Goal: Communication & Community: Participate in discussion

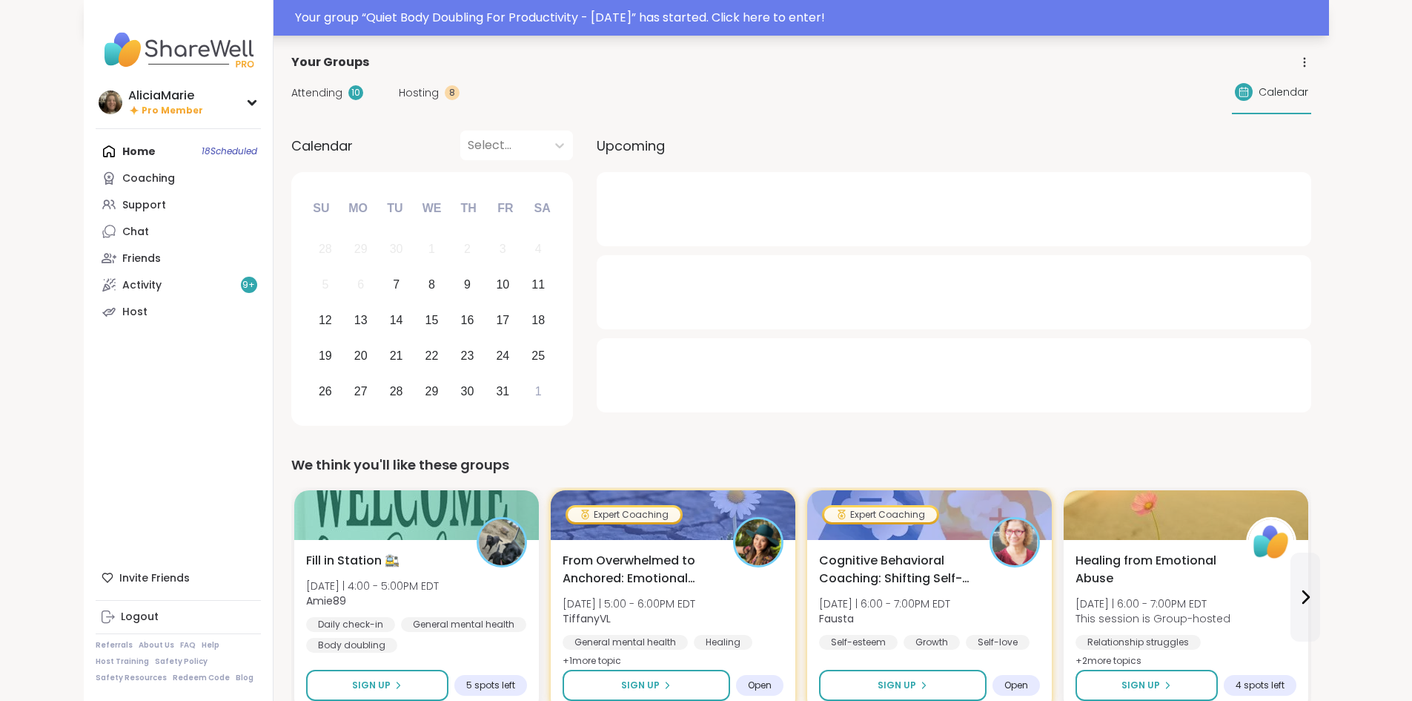
click at [472, 15] on div "Your group “ Quiet Body Doubling For Productivity - [DATE] ” has started. Click…" at bounding box center [807, 18] width 1025 height 18
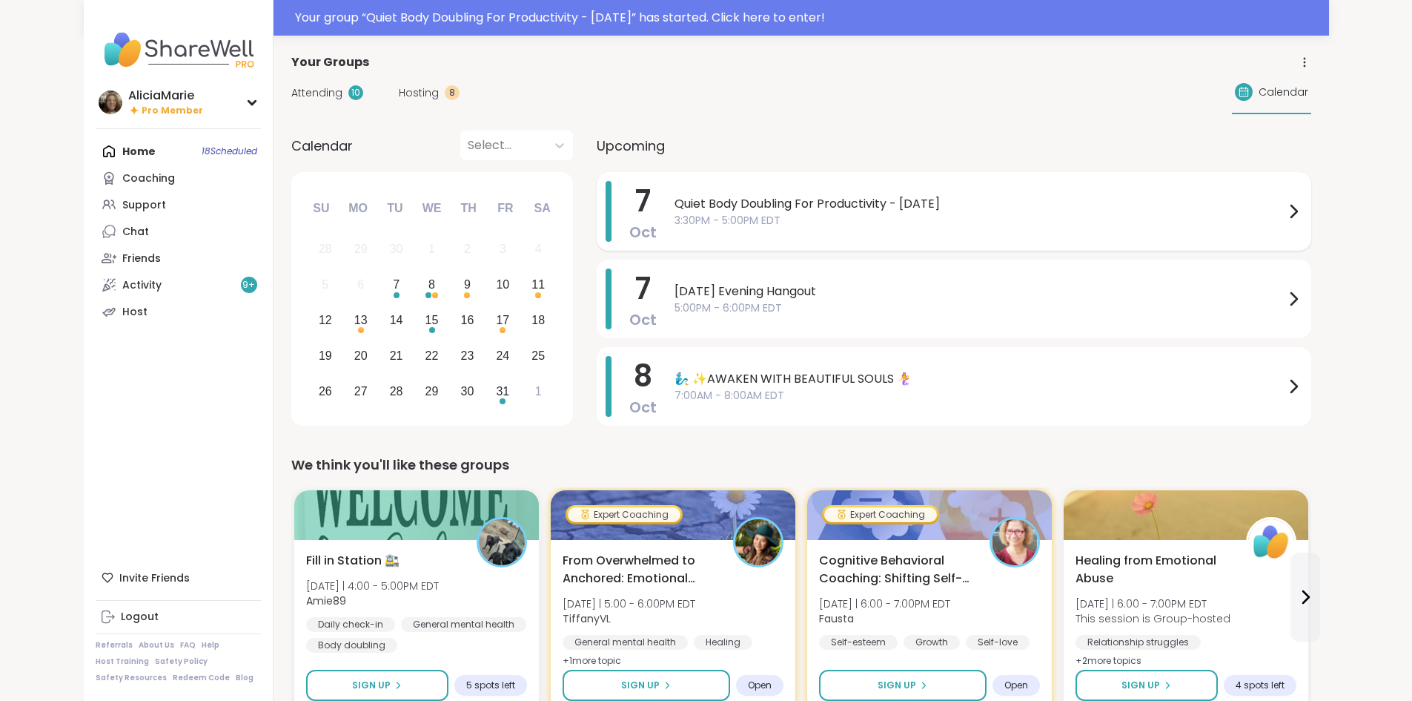
click at [687, 215] on span "3:30PM - 5:00PM EDT" at bounding box center [980, 221] width 610 height 16
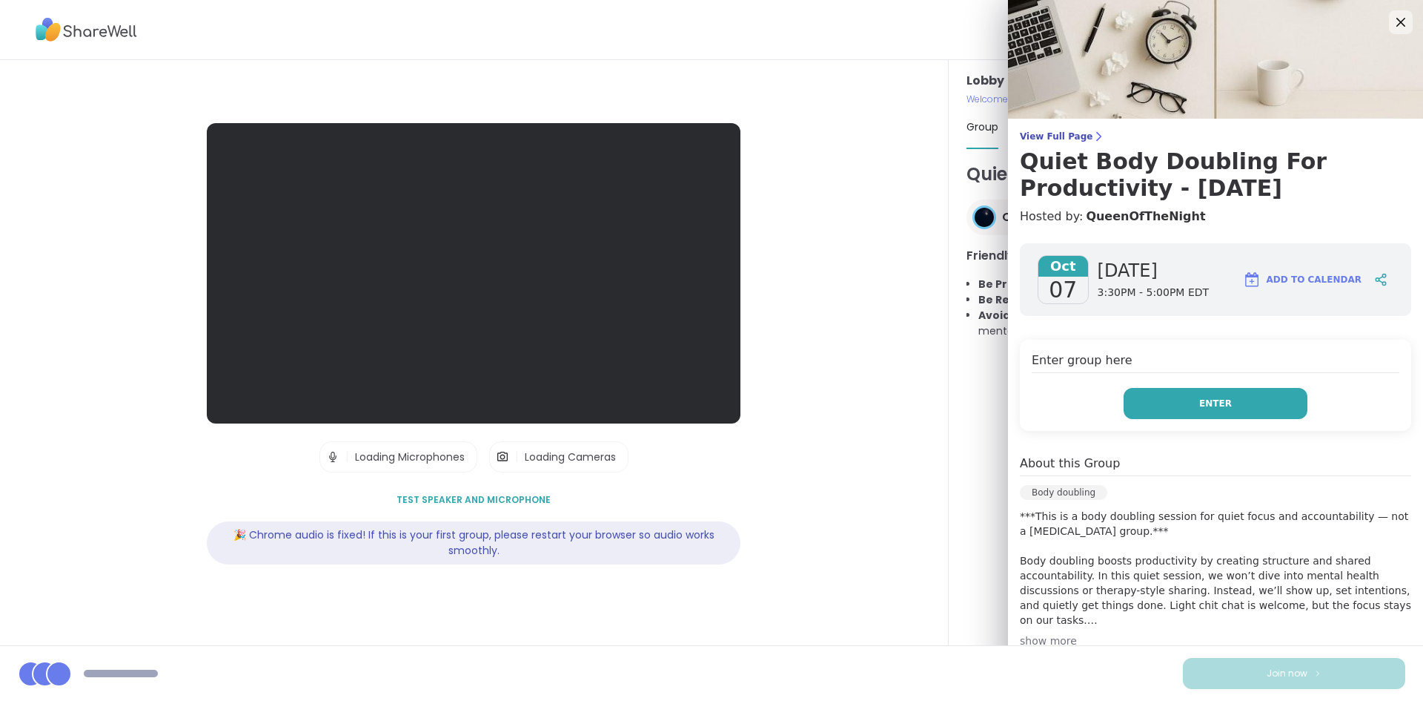
click at [1200, 408] on span "Enter" at bounding box center [1216, 403] width 33 height 13
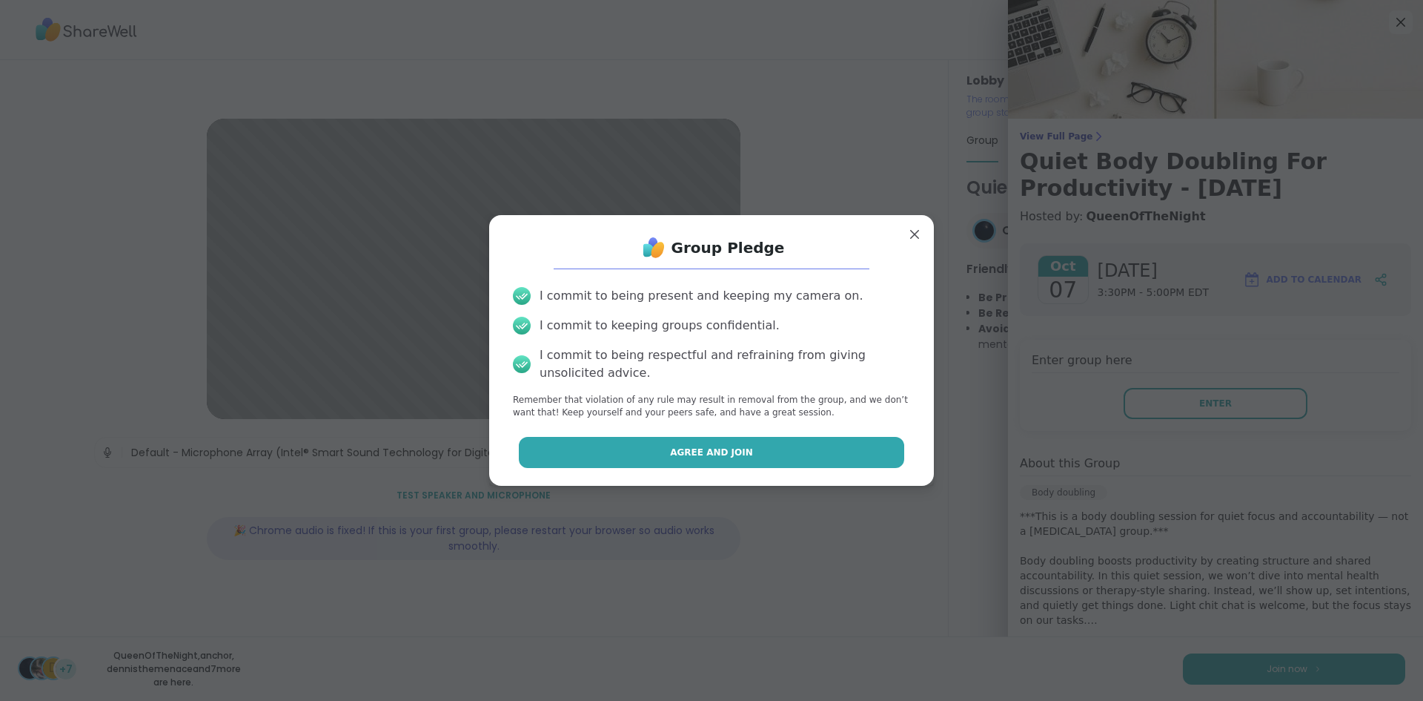
click at [781, 460] on button "Agree and Join" at bounding box center [712, 452] width 386 height 31
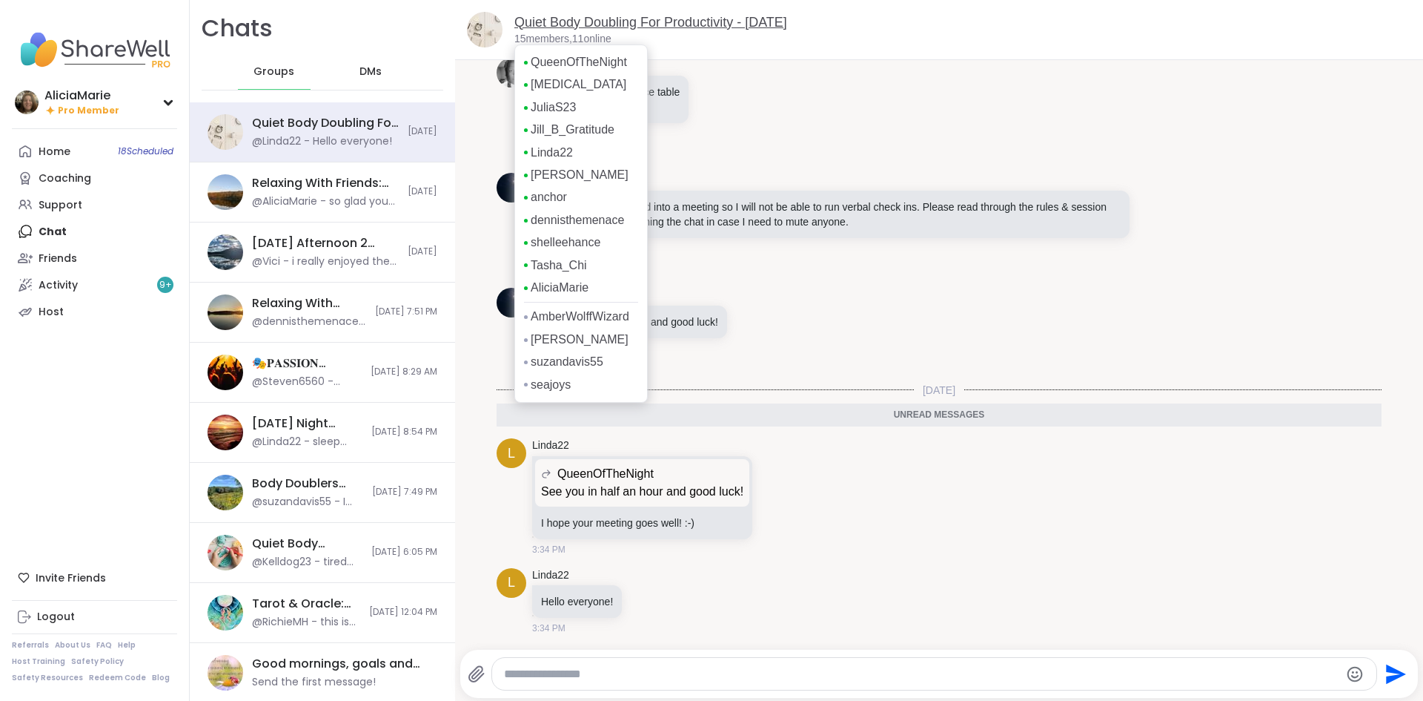
click at [607, 27] on link "Quiet Body Doubling For Productivity - [DATE]" at bounding box center [651, 22] width 273 height 15
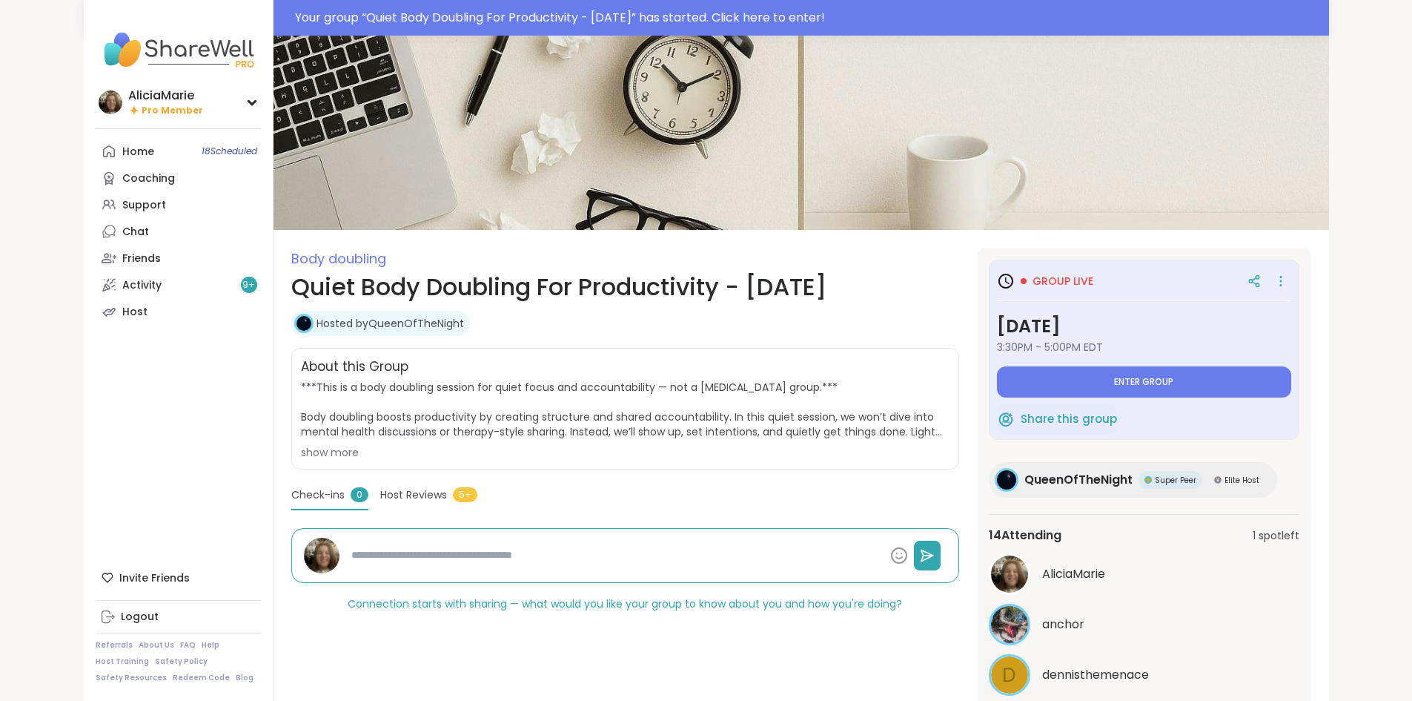
click at [1074, 362] on div "Group live [DATE] 3:30PM - 5:00PM EDT Enter group" at bounding box center [1144, 333] width 294 height 130
click at [1081, 376] on button "Enter group" at bounding box center [1144, 381] width 294 height 31
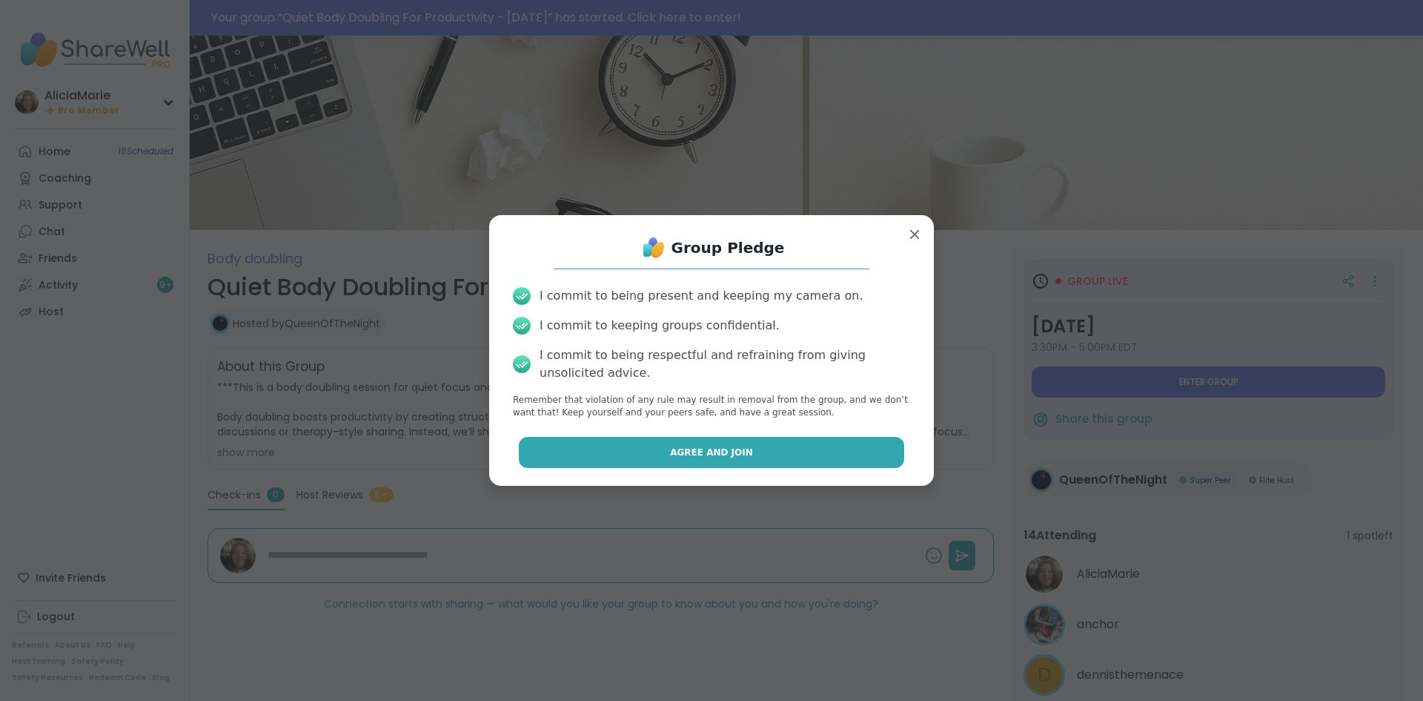
click at [835, 441] on button "Agree and Join" at bounding box center [712, 452] width 386 height 31
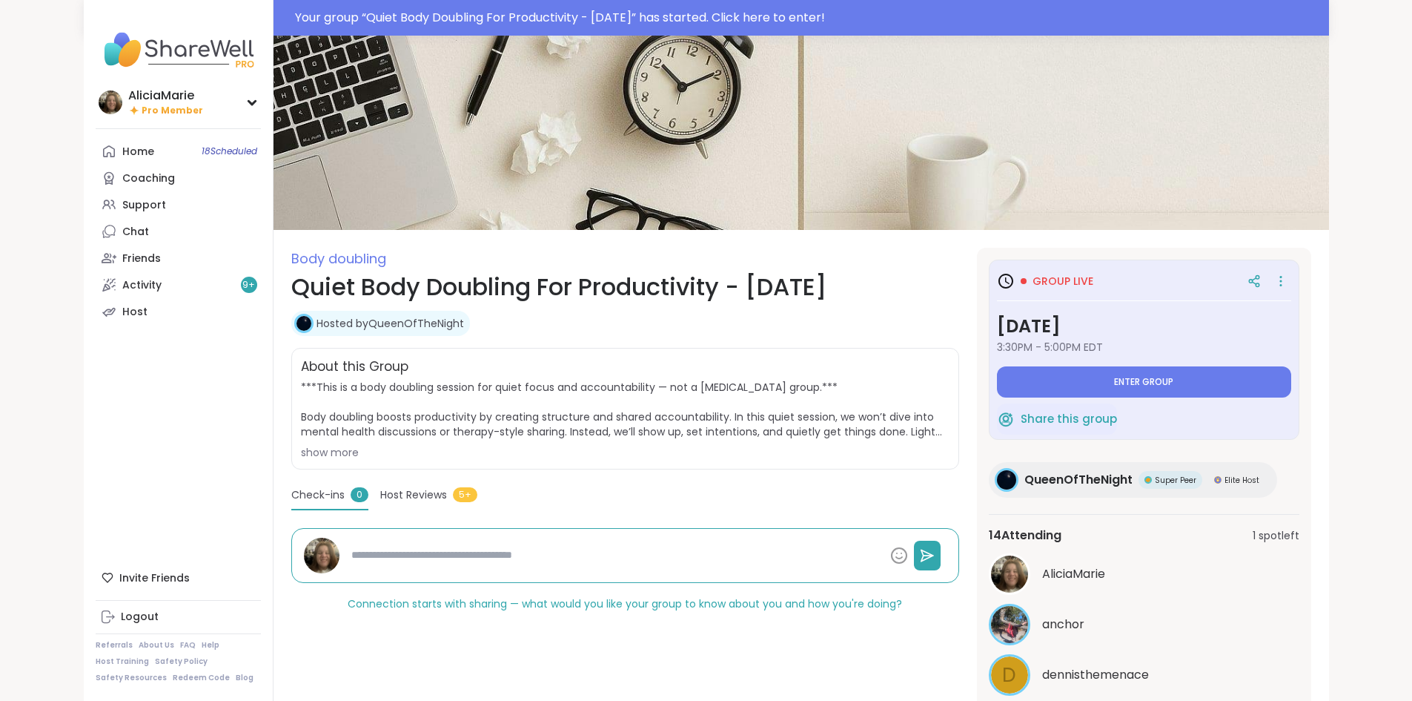
type textarea "*"
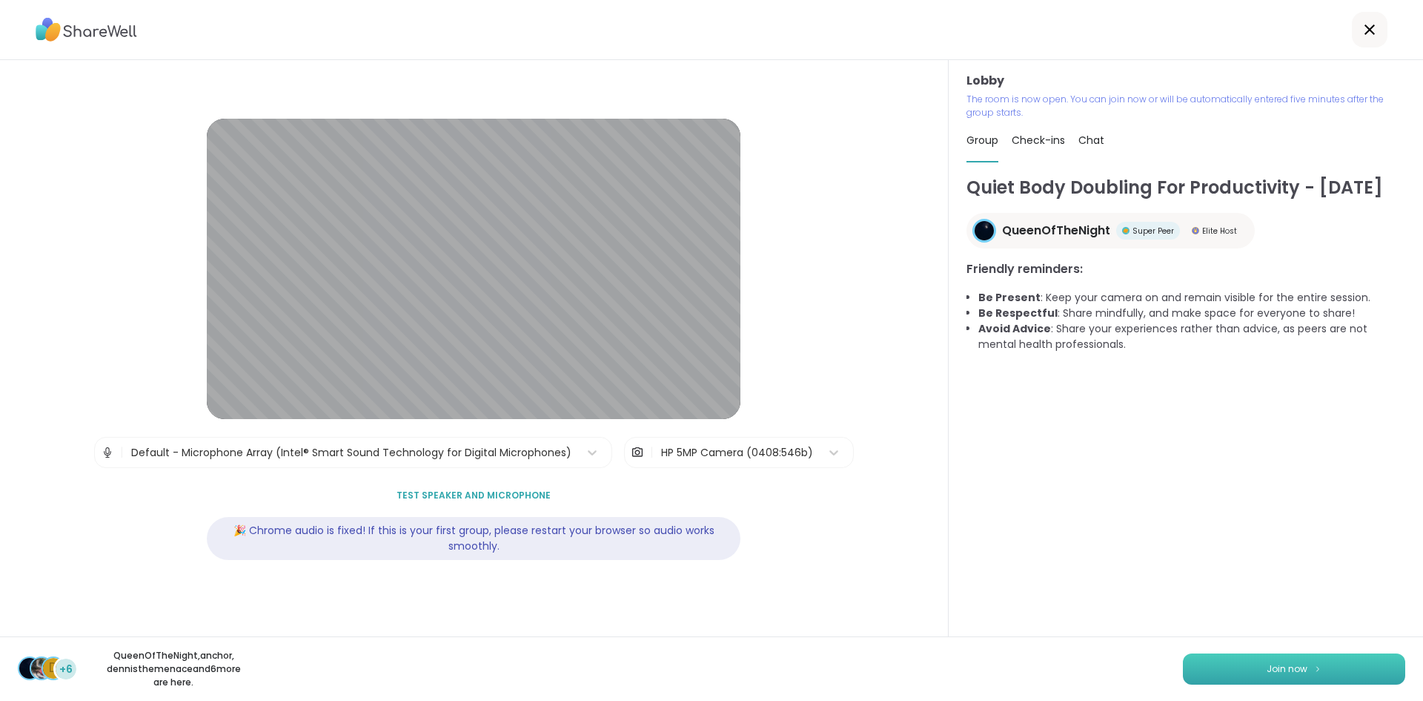
click at [1297, 668] on button "Join now" at bounding box center [1294, 668] width 222 height 31
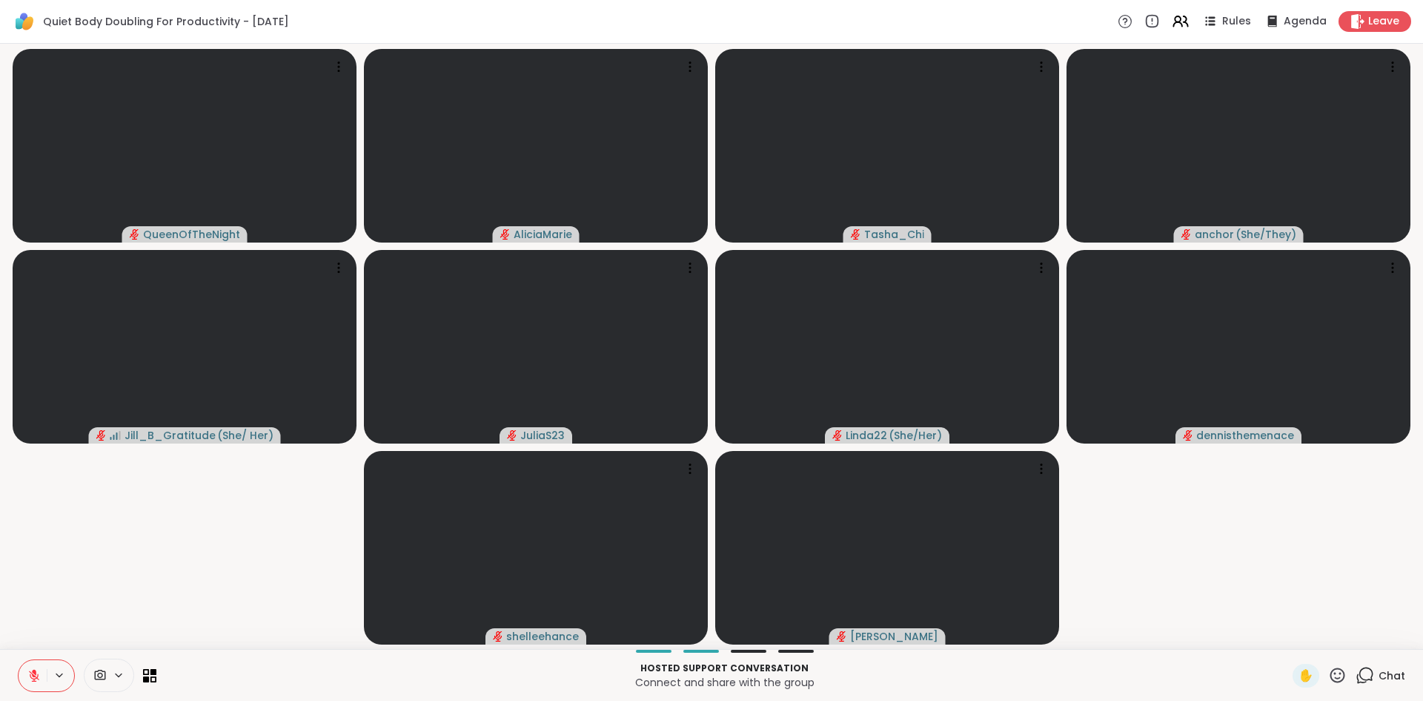
click at [1351, 549] on video-player-container "QueenOfTheNight [PERSON_NAME] anchor ( She/They ) Jill_B_Gratitude ( She/ Her )…" at bounding box center [712, 346] width 1406 height 593
click at [1111, 650] on div at bounding box center [724, 650] width 1119 height 3
click at [1360, 683] on icon at bounding box center [1365, 675] width 19 height 19
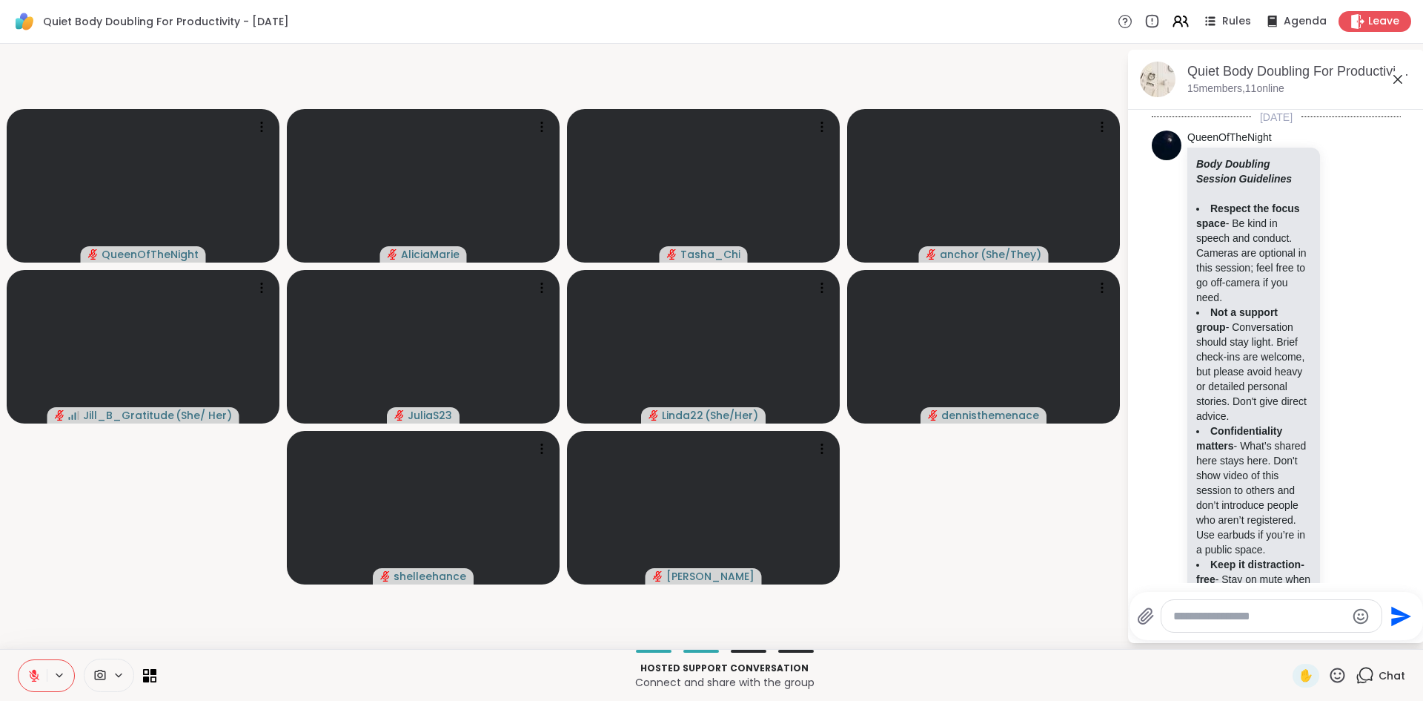
scroll to position [2394, 0]
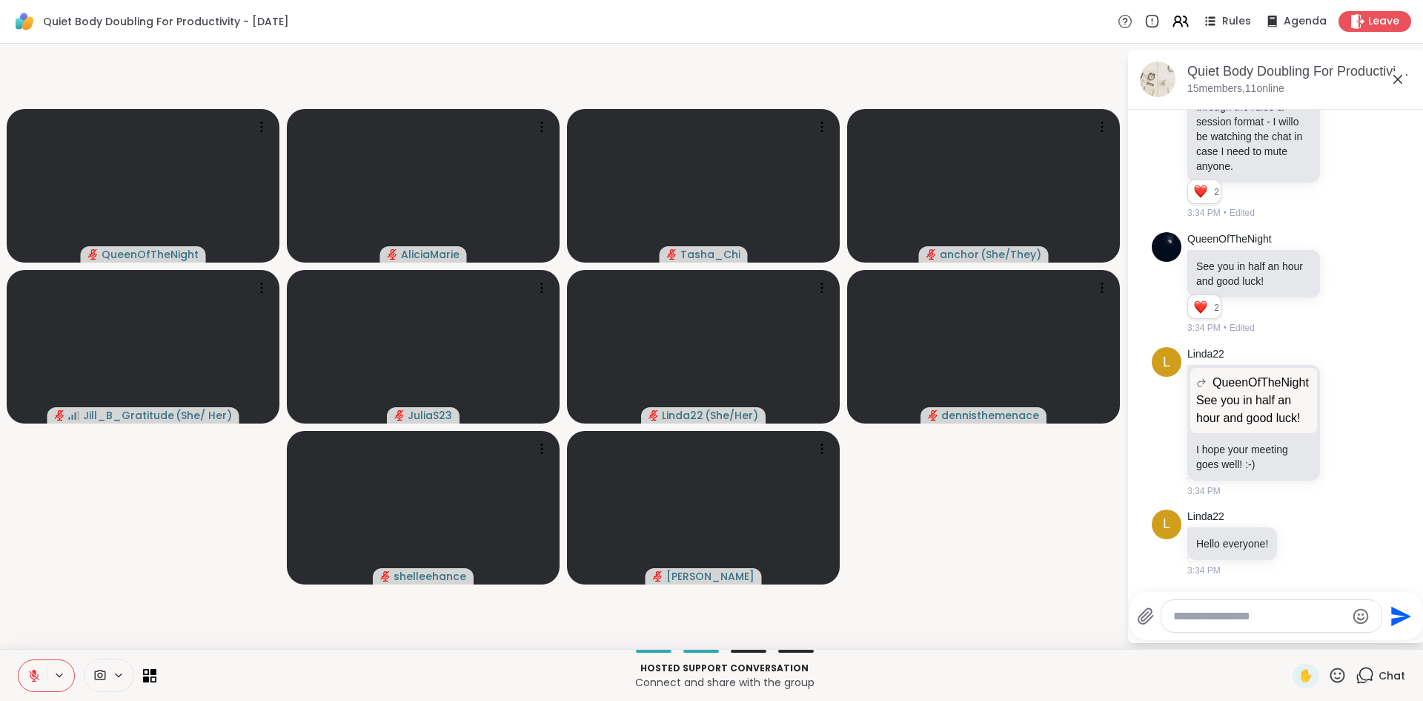
click at [1231, 620] on textarea "Type your message" at bounding box center [1260, 616] width 173 height 15
type textarea "**********"
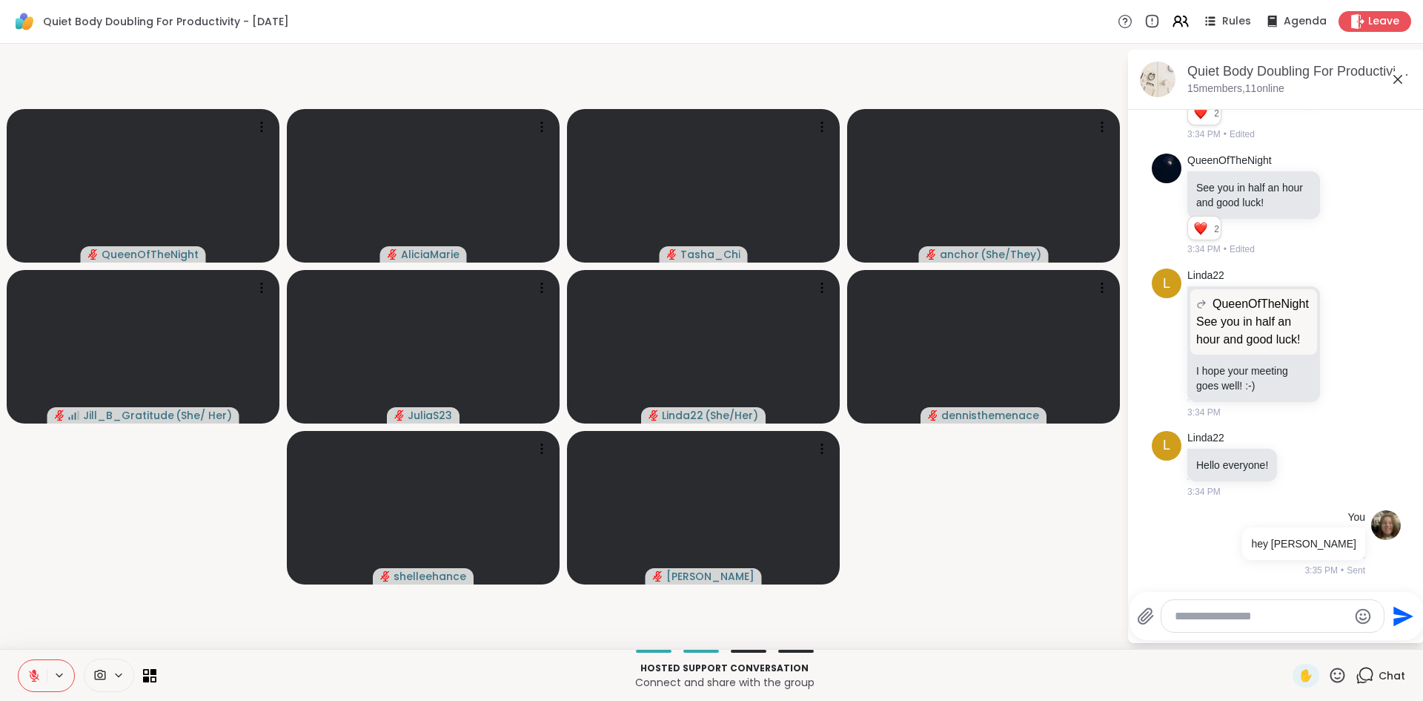
scroll to position [2472, 0]
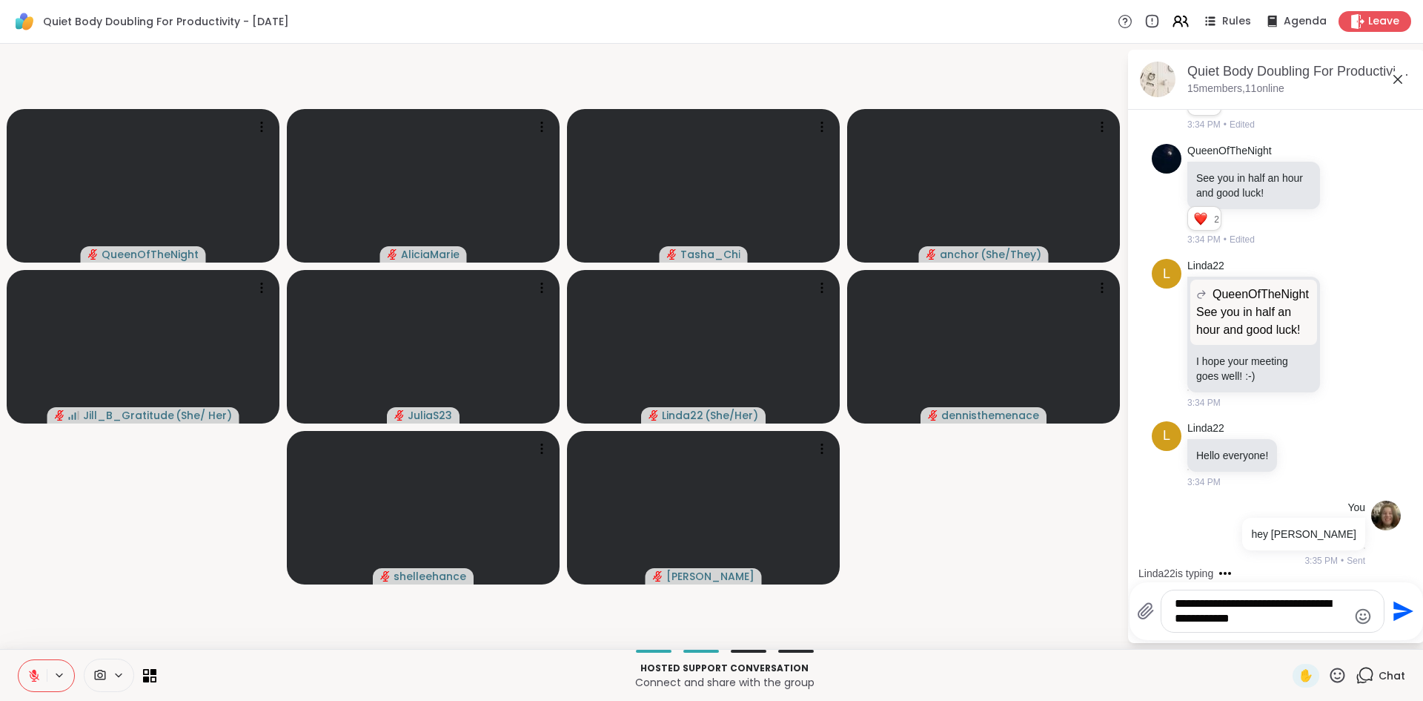
type textarea "**********"
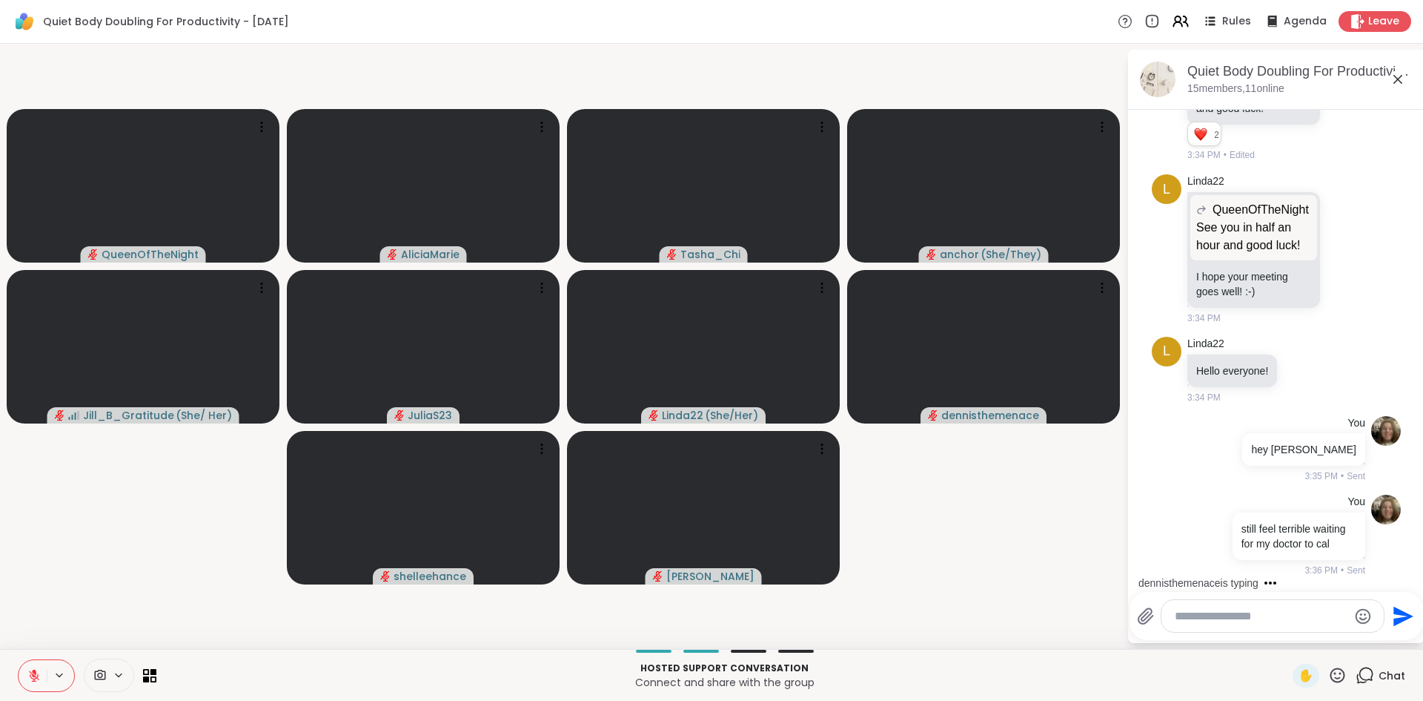
scroll to position [2660, 0]
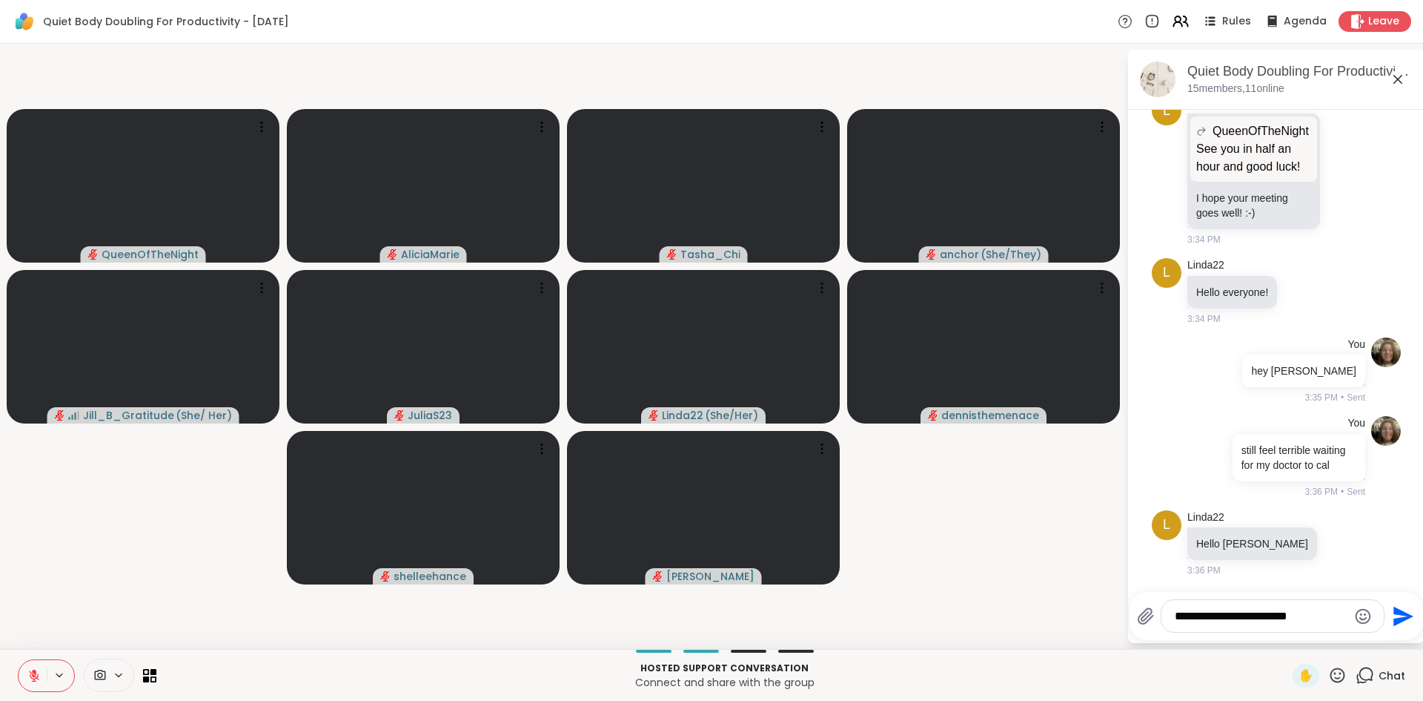
type textarea "**********"
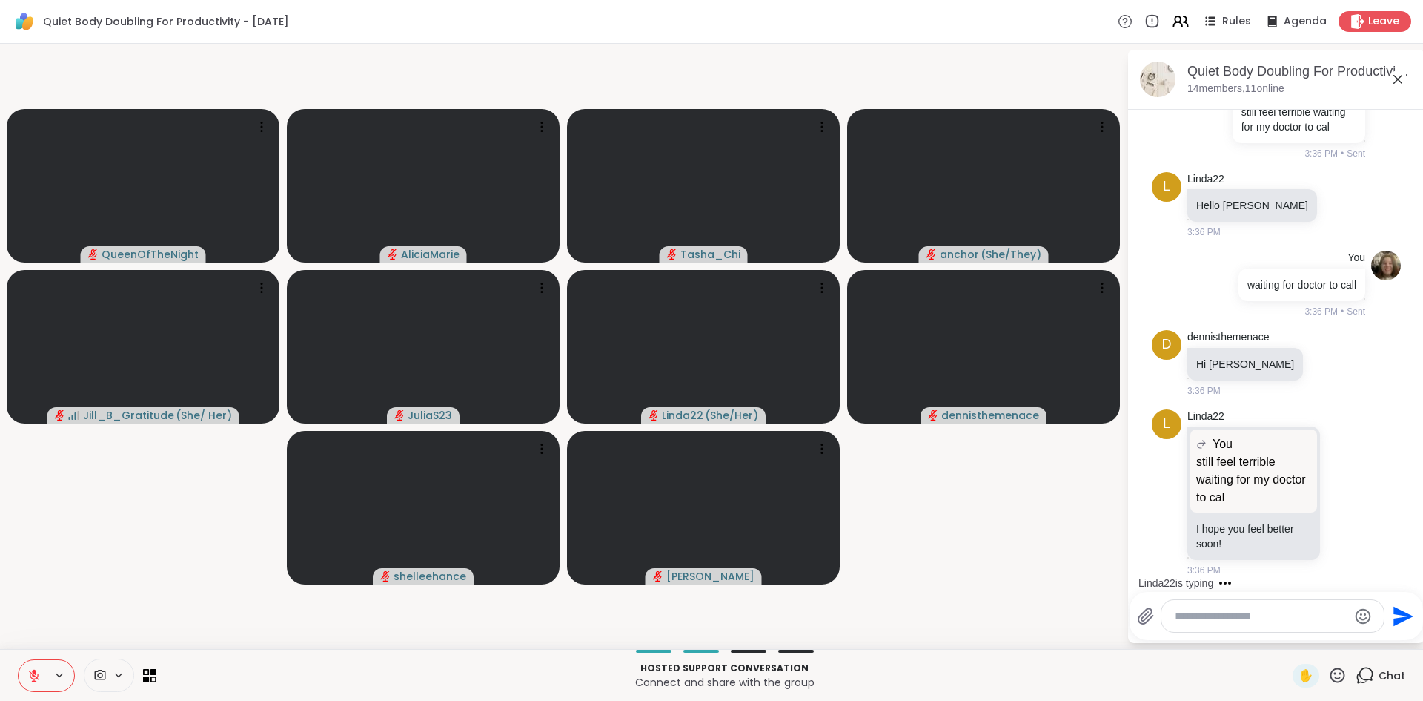
scroll to position [3013, 0]
type textarea "**********"
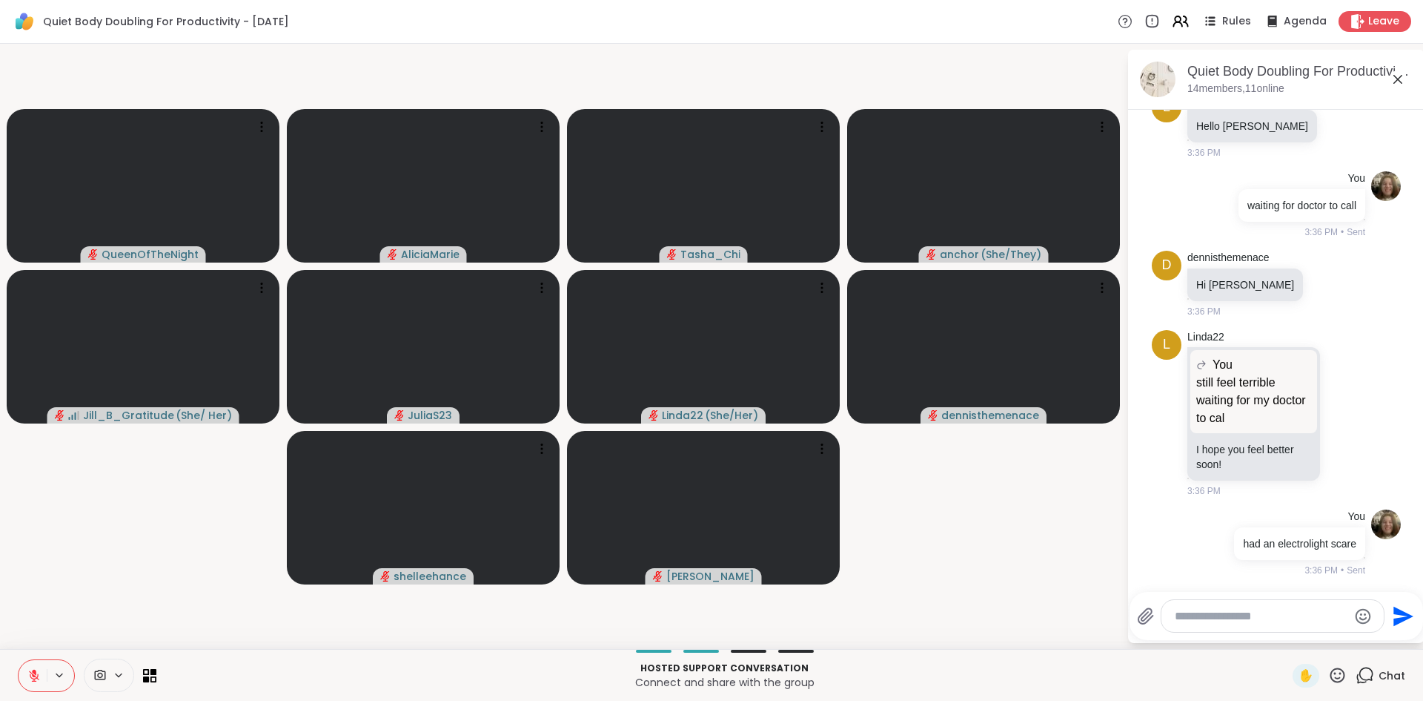
scroll to position [3107, 0]
type textarea "**********"
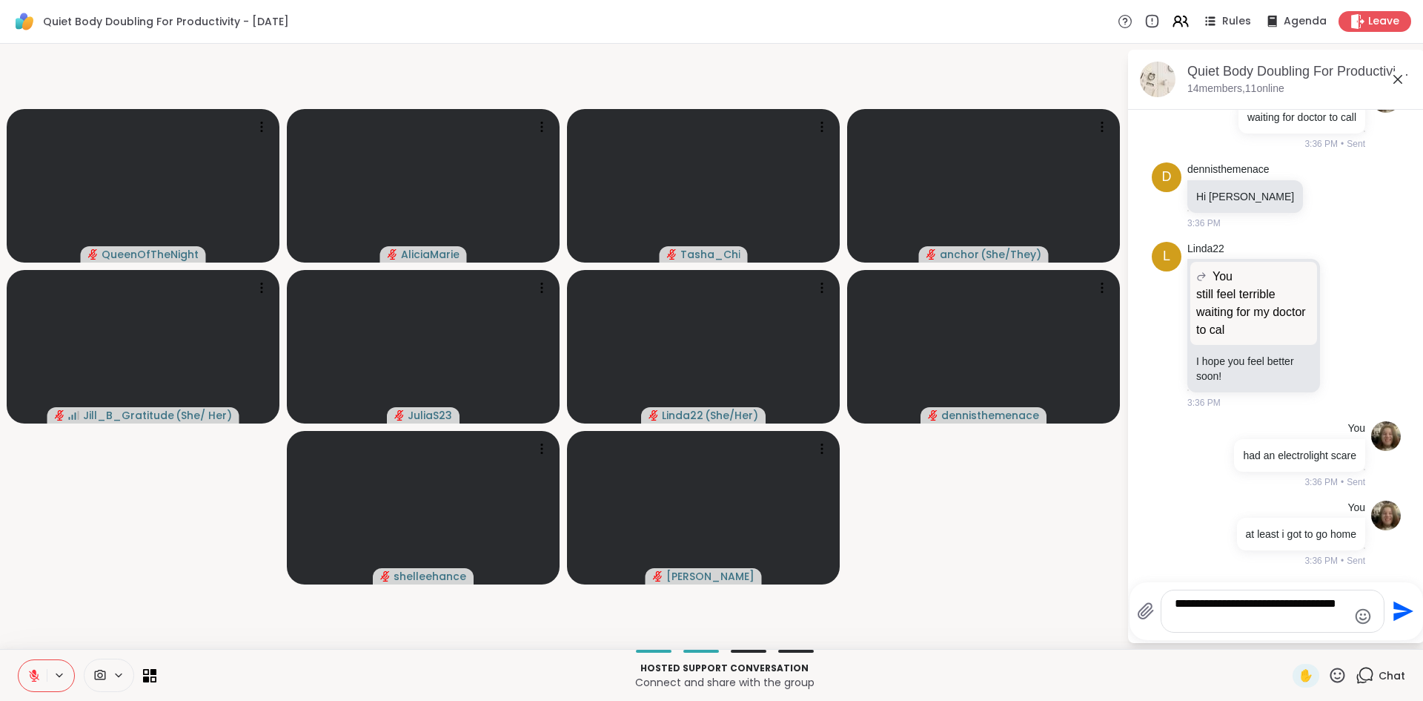
type textarea "**********"
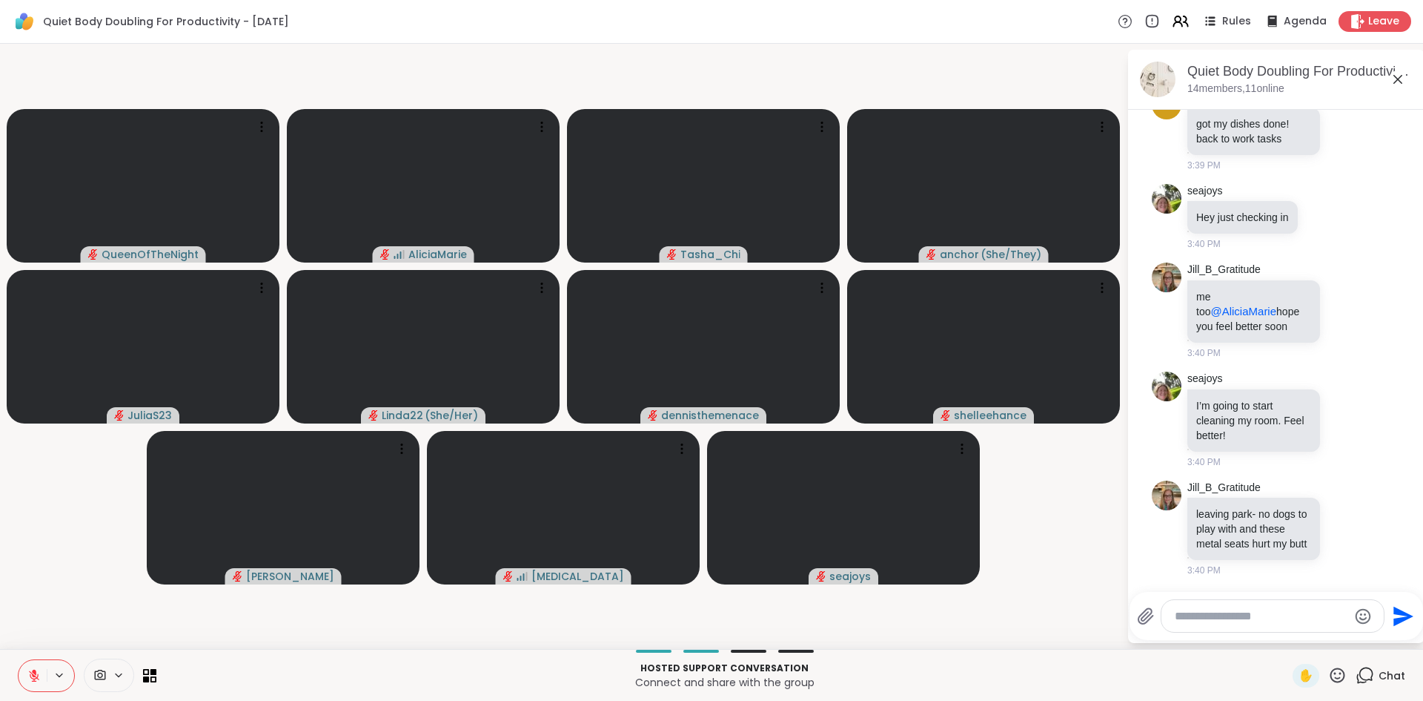
scroll to position [4161, 0]
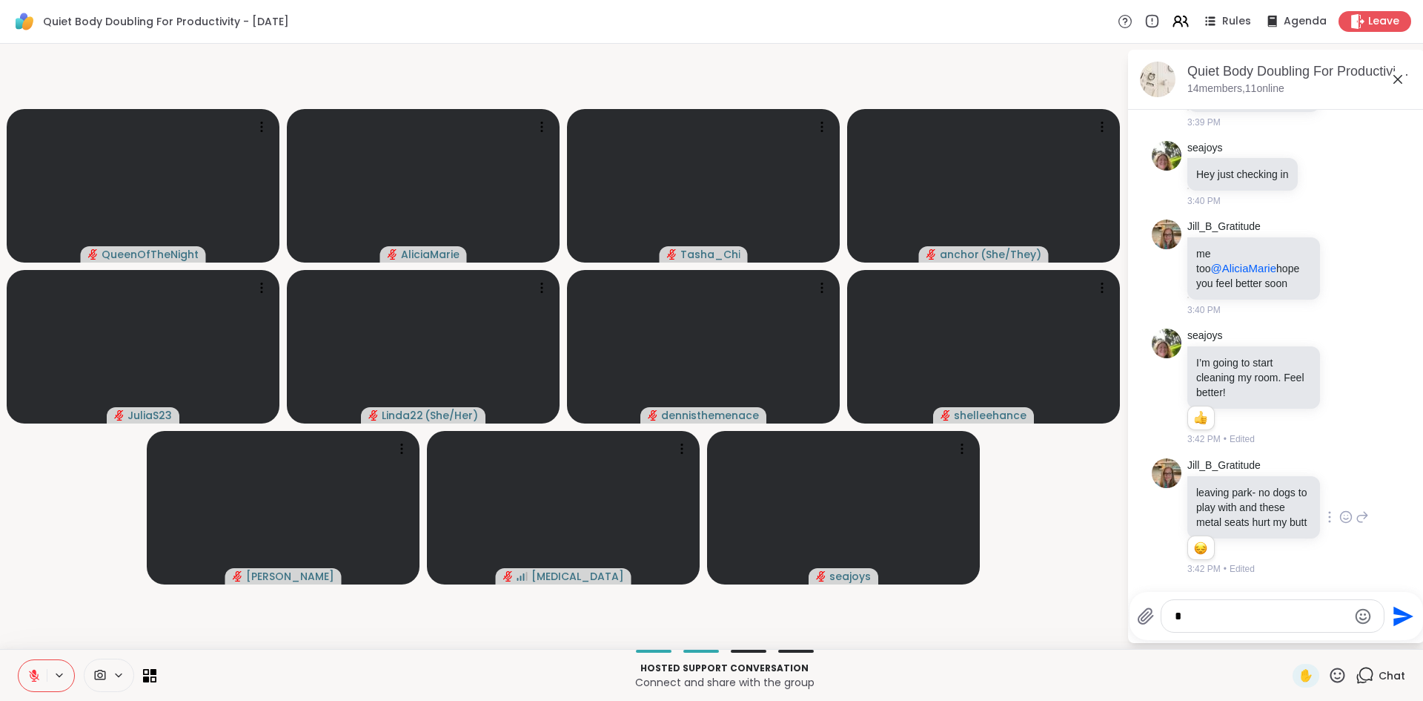
click at [1364, 469] on div "Jill_B_Gratitude leaving park- no dogs to play with and these metal seats hurt …" at bounding box center [1276, 517] width 249 height 130
click at [1318, 317] on div "[PERSON_NAME] me too @AliciaMarie hope you feel better soon 3:40 PM" at bounding box center [1279, 267] width 182 height 97
click at [1356, 277] on icon at bounding box center [1362, 268] width 13 height 18
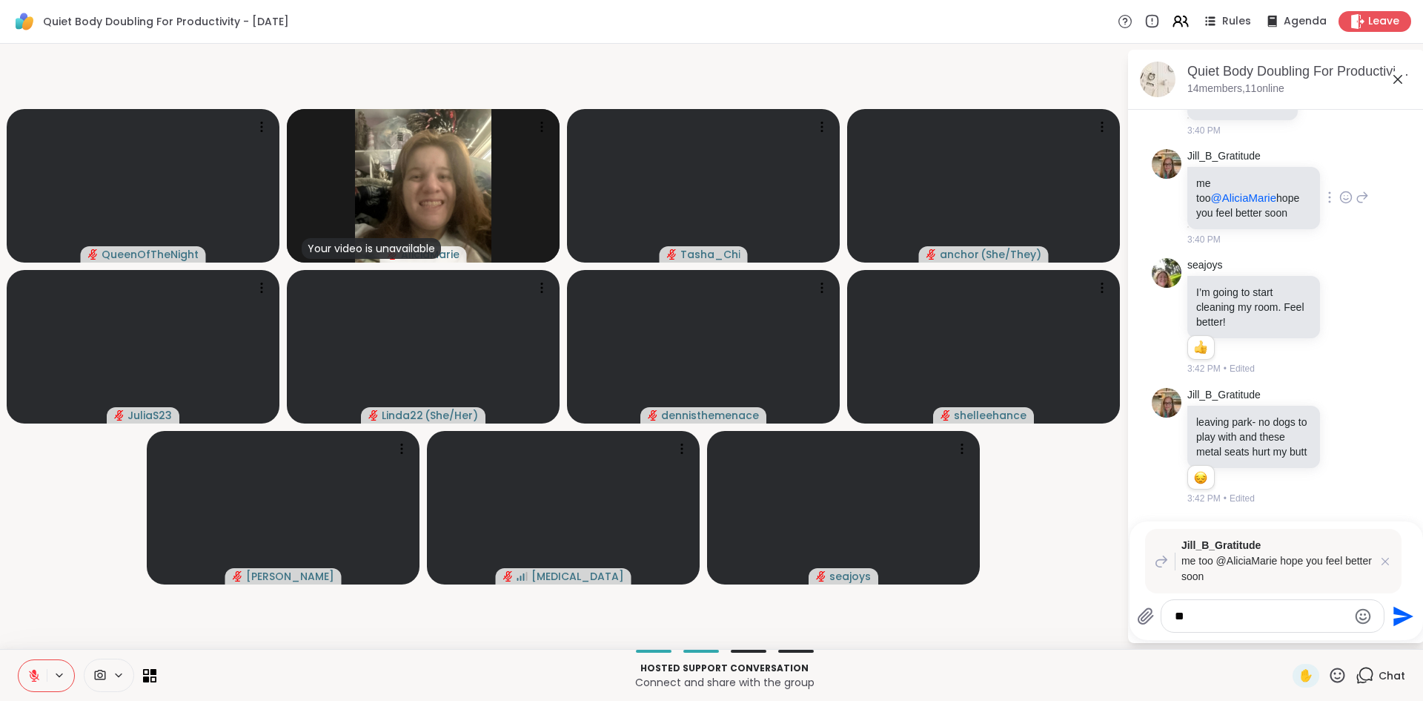
type textarea "*"
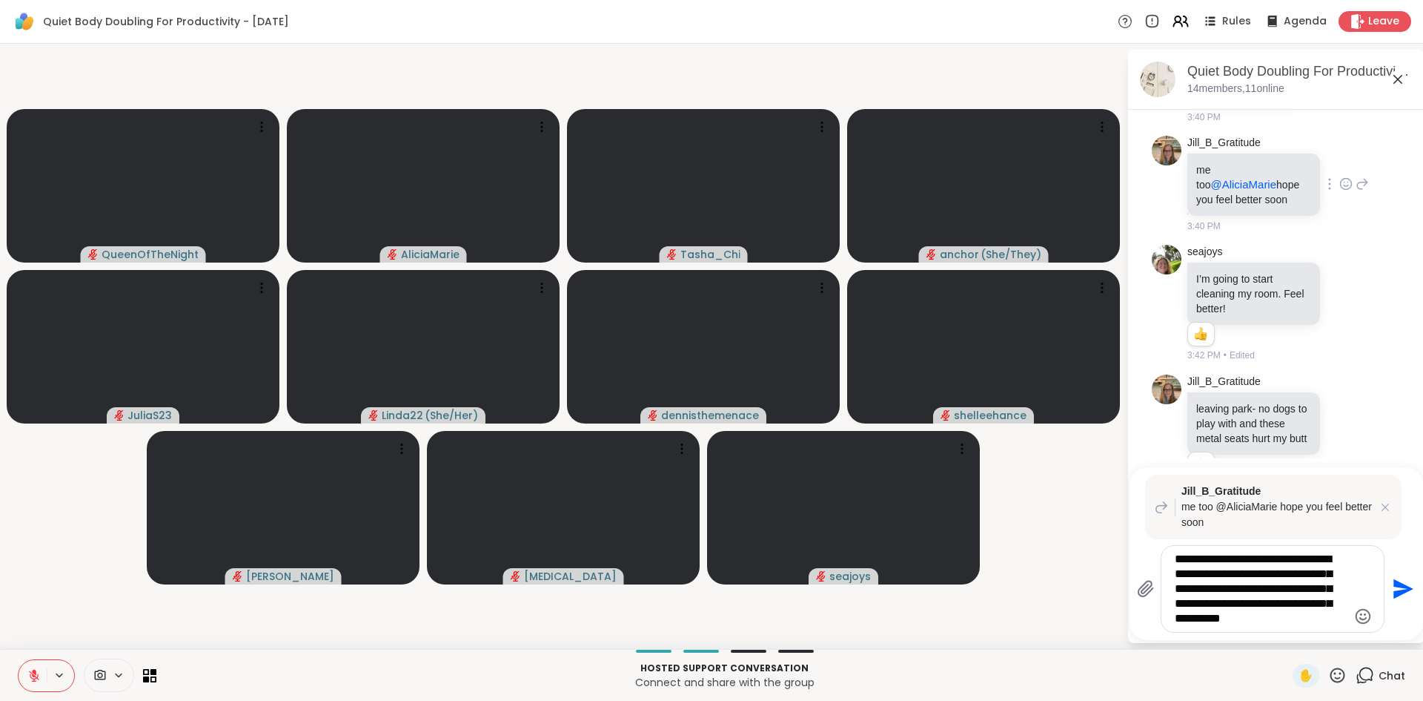
type textarea "**********"
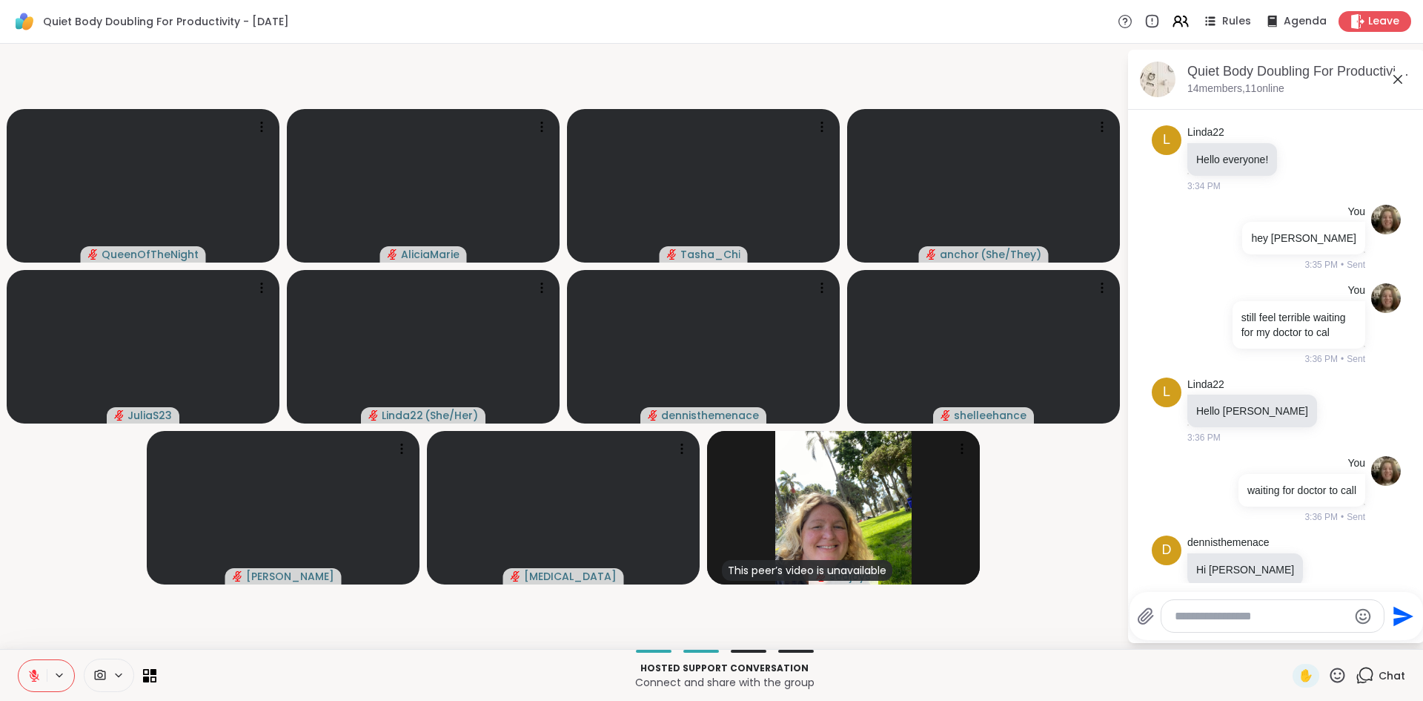
scroll to position [2570, 0]
click at [1359, 44] on icon at bounding box center [1363, 38] width 10 height 10
type textarea "**********"
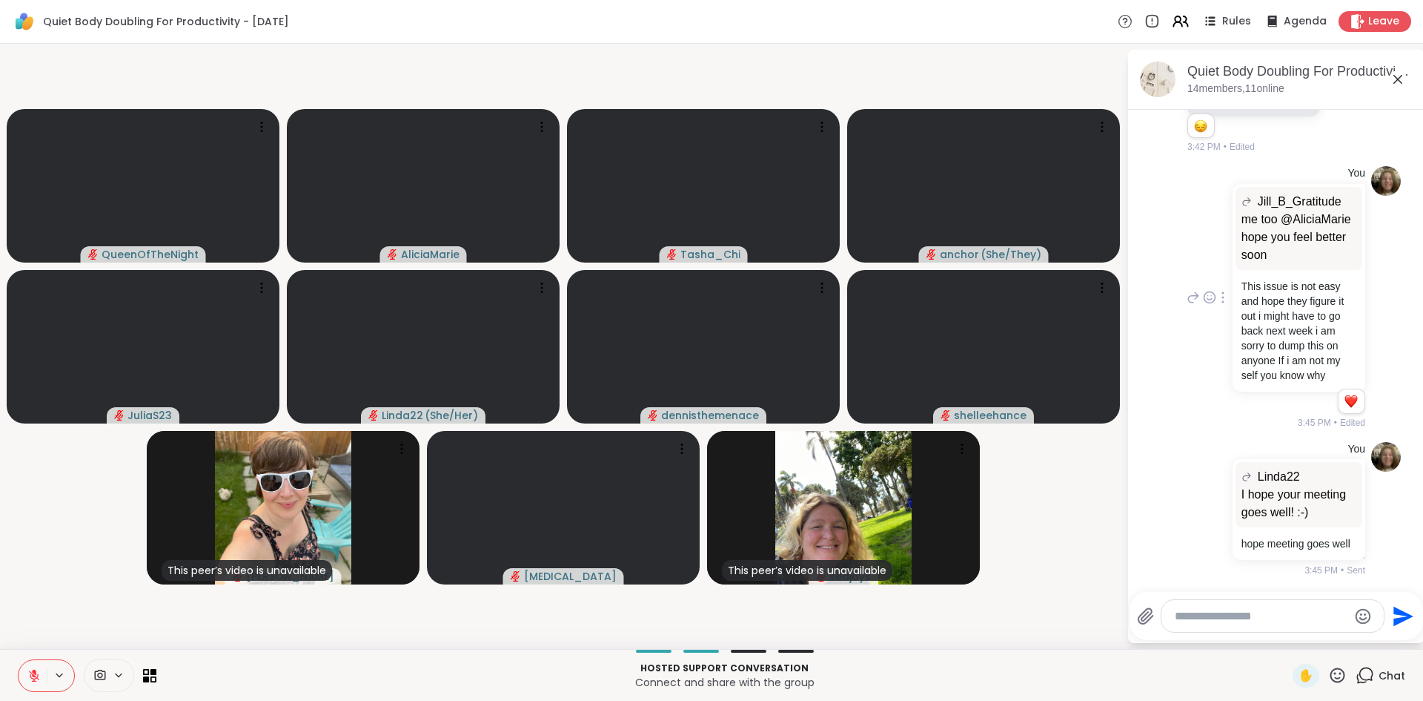
scroll to position [4522, 0]
click at [1345, 408] on div "Reactions: love" at bounding box center [1351, 400] width 13 height 13
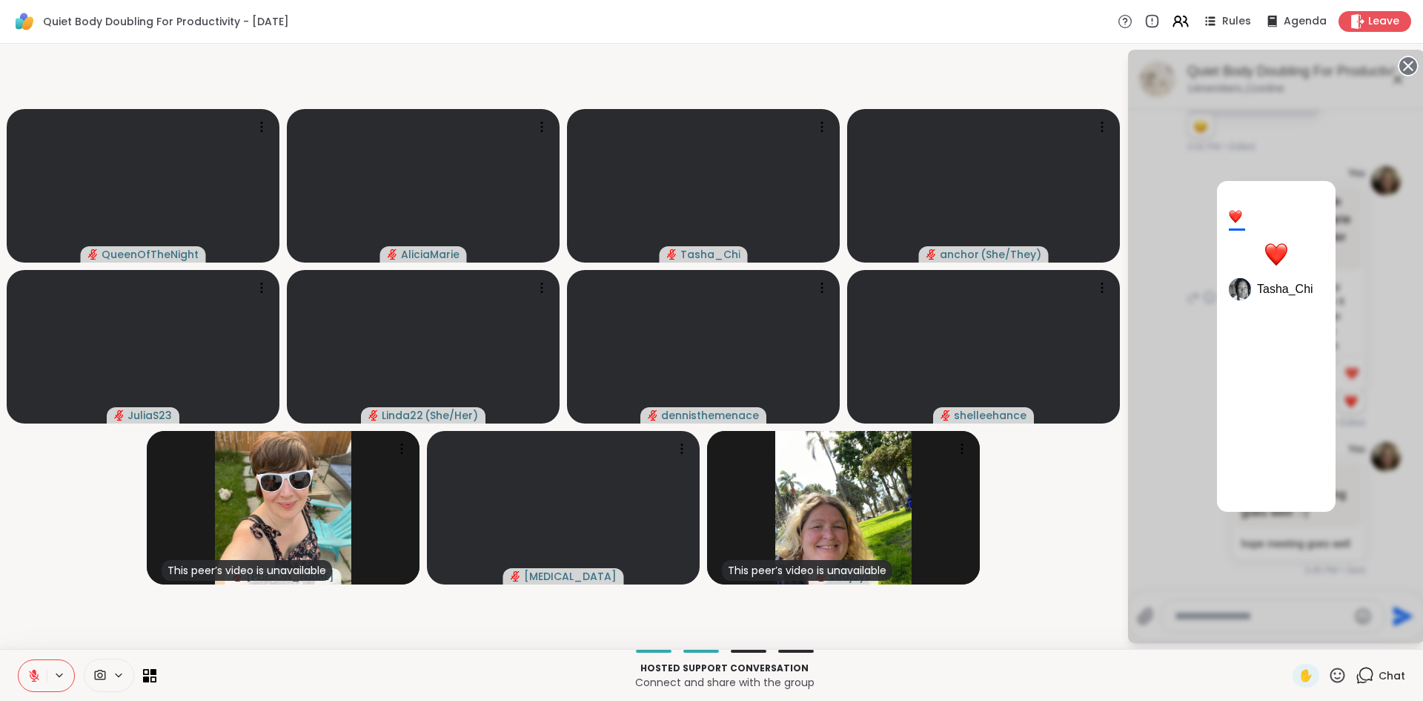
click at [1377, 457] on div "1 Tasha_Chi" at bounding box center [1276, 346] width 297 height 593
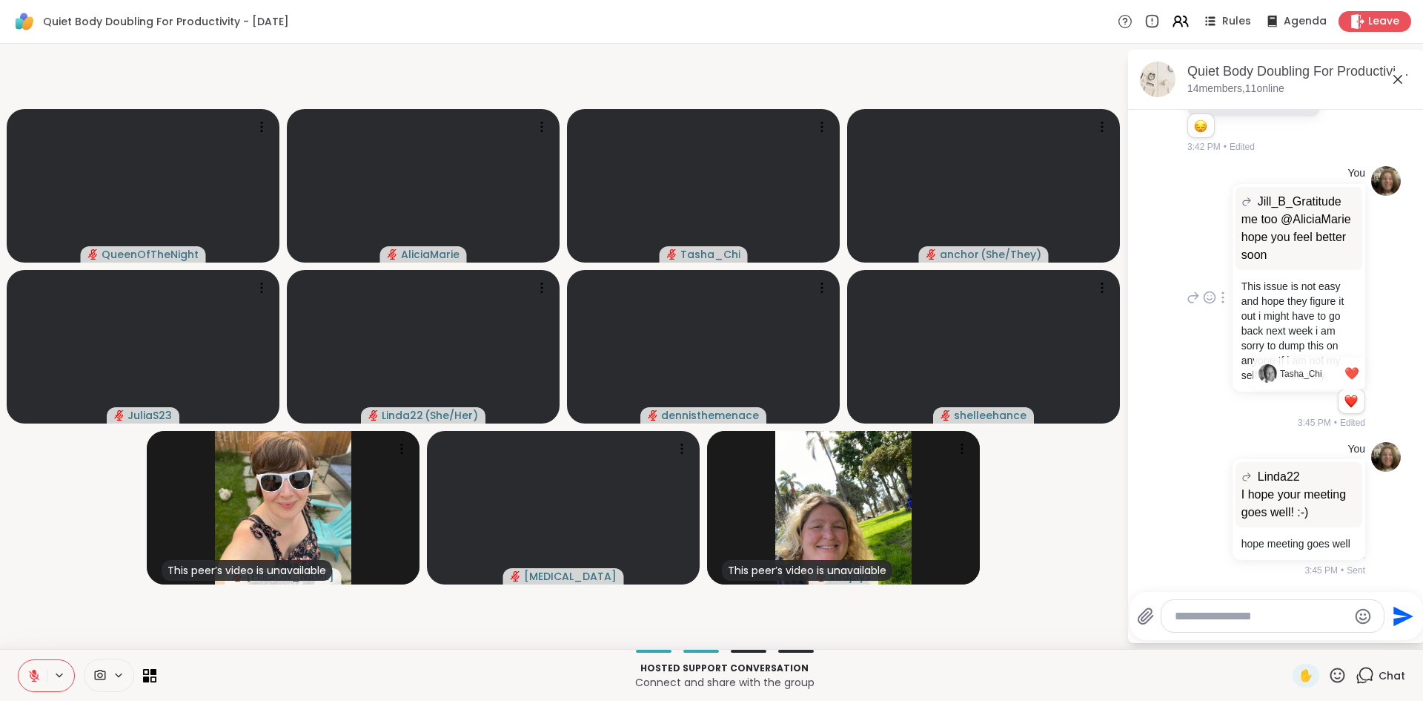
scroll to position [4469, 0]
click at [1374, 435] on div "You [PERSON_NAME] me too @AliciaMarie hope you feel better soon me too @AliciaM…" at bounding box center [1276, 297] width 249 height 275
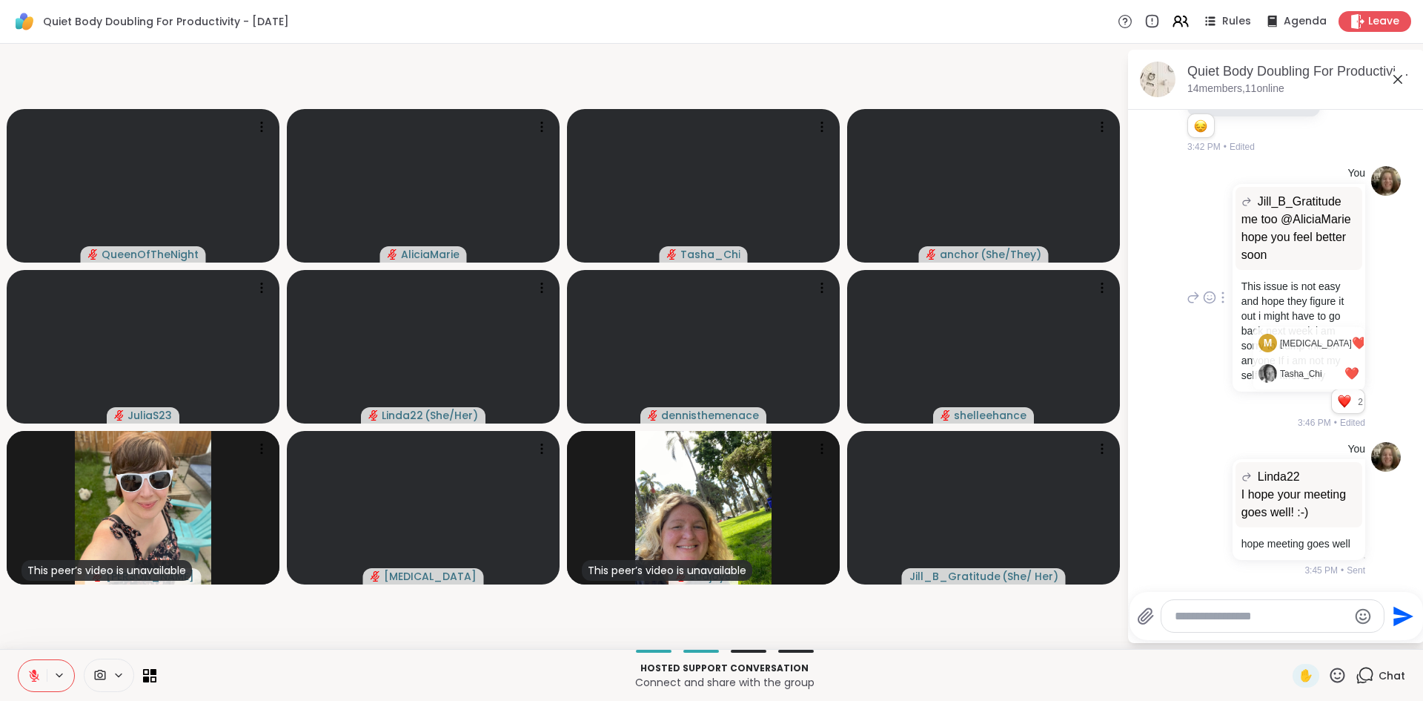
scroll to position [4606, 0]
click at [1292, 590] on div at bounding box center [1279, 590] width 291 height 9
click at [1278, 614] on textarea "Type your message" at bounding box center [1261, 616] width 173 height 15
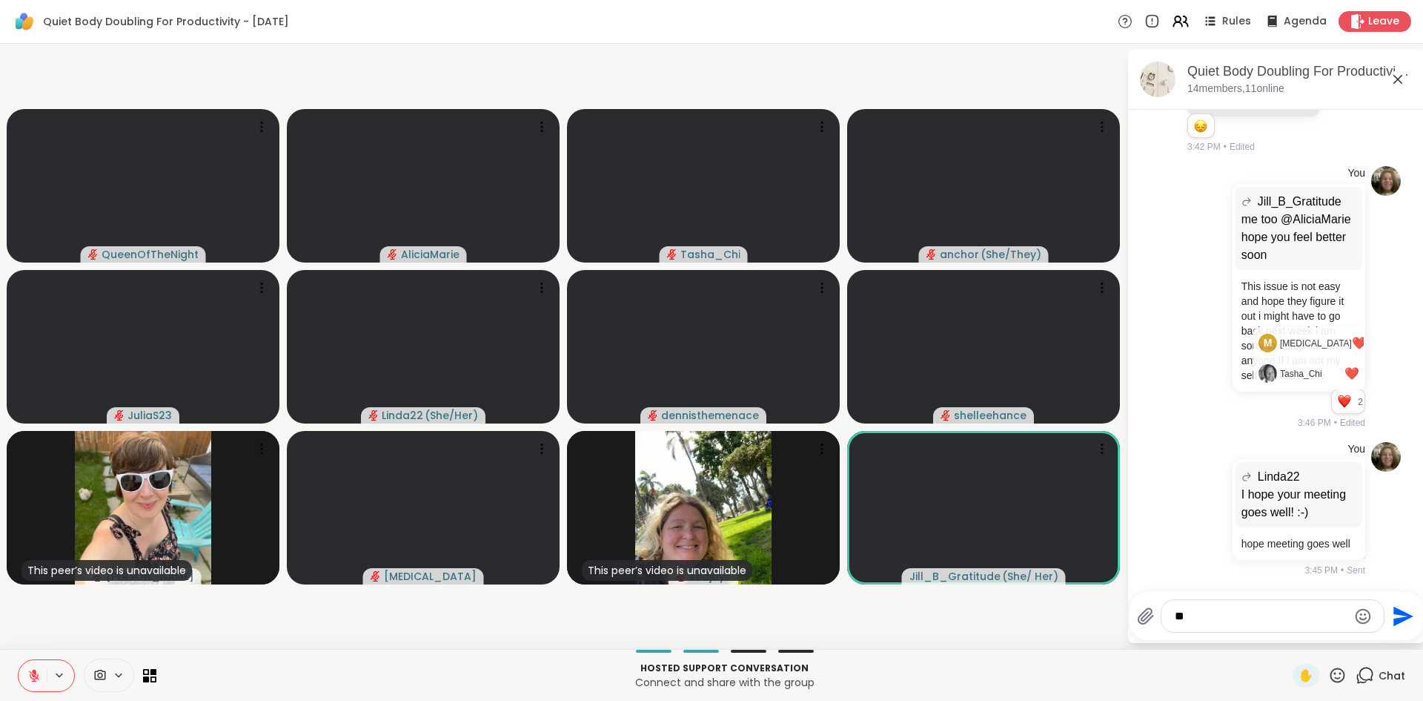
type textarea "*"
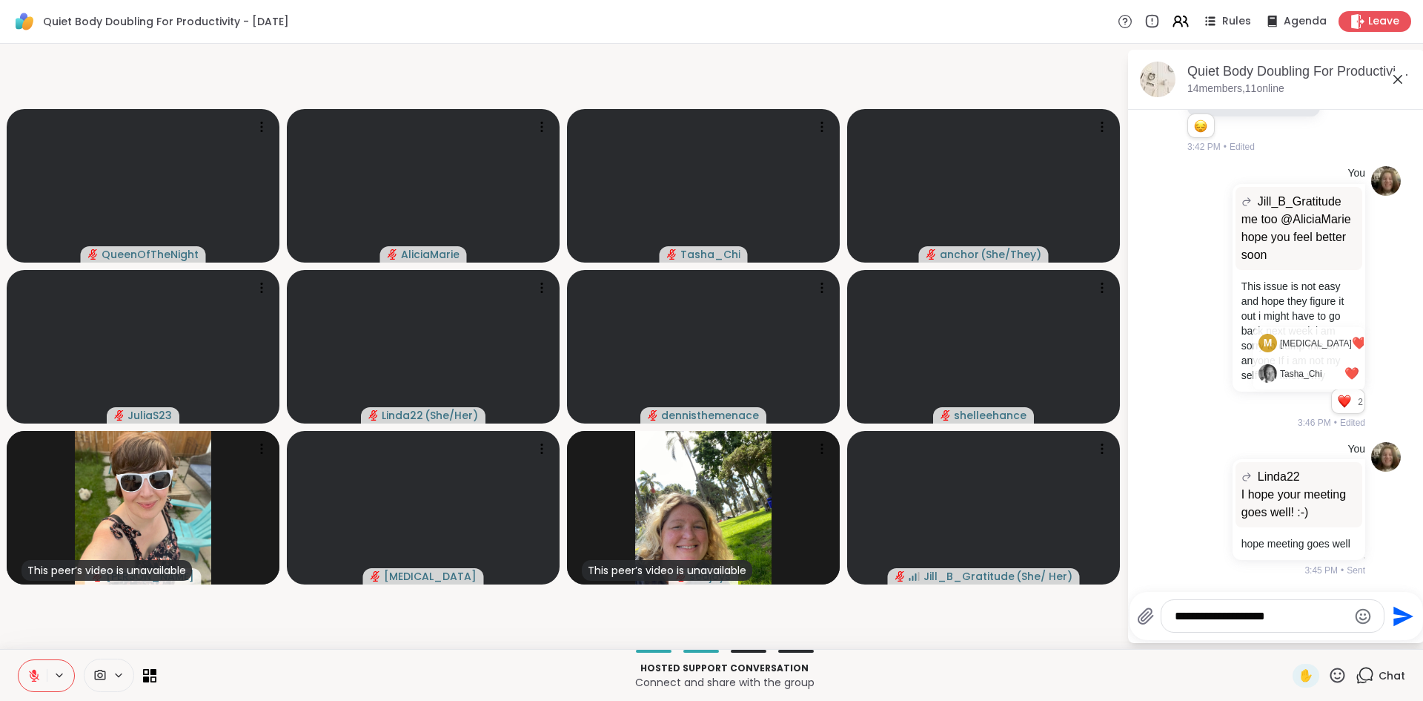
type textarea "**********"
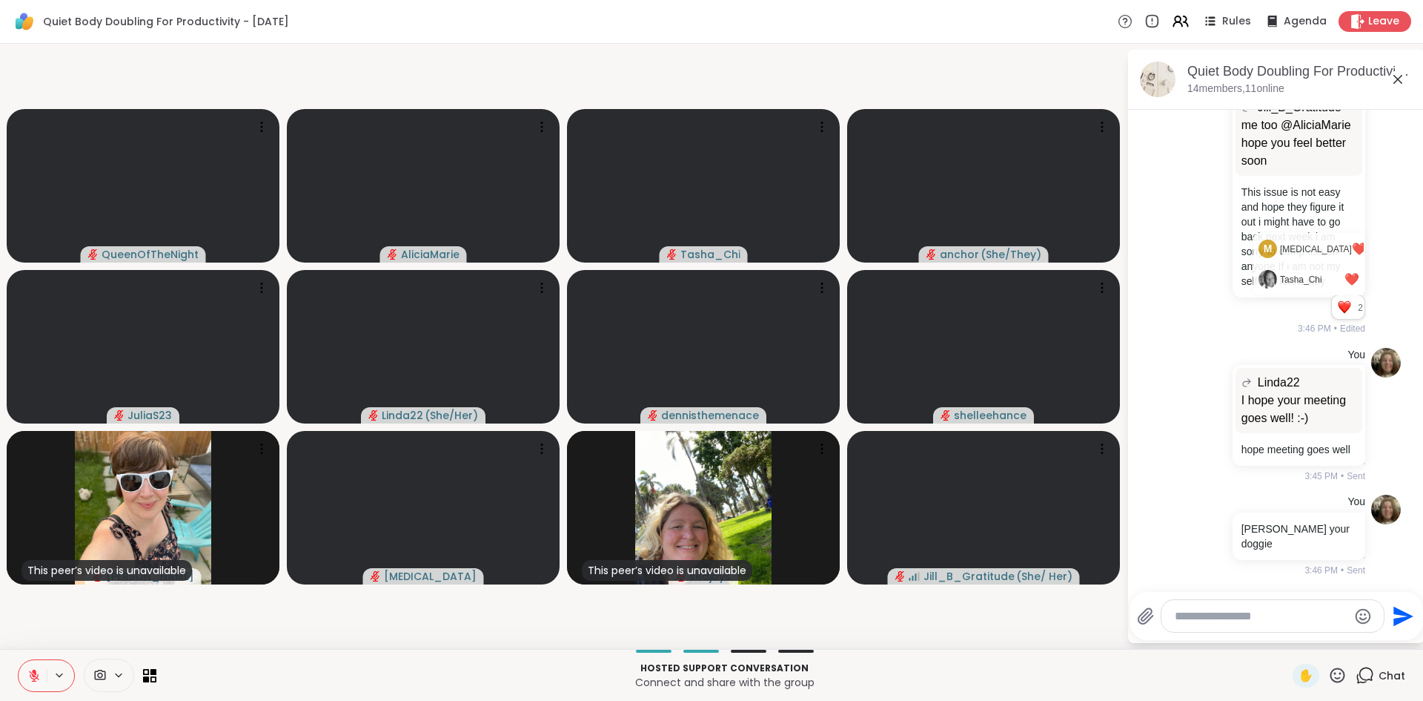
scroll to position [4731, 0]
type textarea "*******"
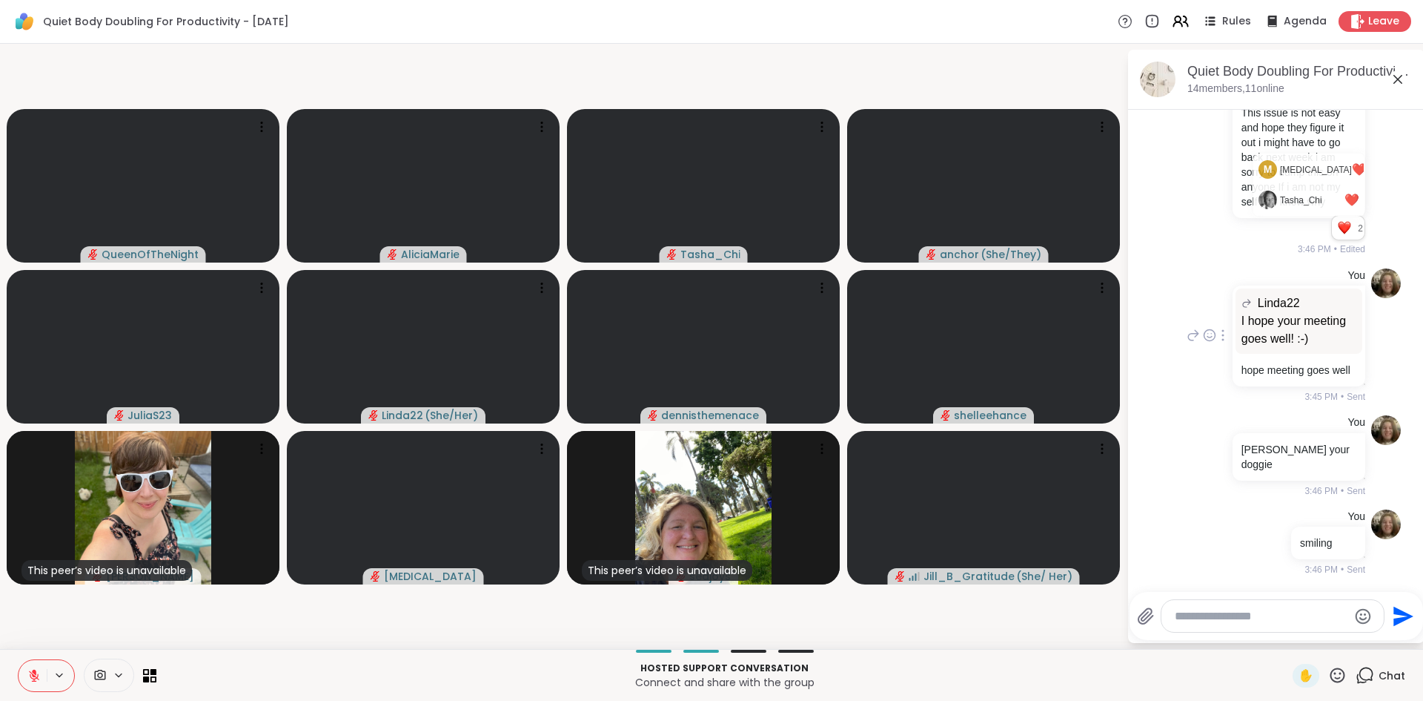
click at [1339, 262] on div "You Linda22 I hope your meeting goes well! :-) I hope your meeting goes well! :…" at bounding box center [1276, 336] width 249 height 148
click at [1344, 240] on div "You [PERSON_NAME] me too @AliciaMarie hope you feel better soon me too @AliciaM…" at bounding box center [1276, 124] width 249 height 275
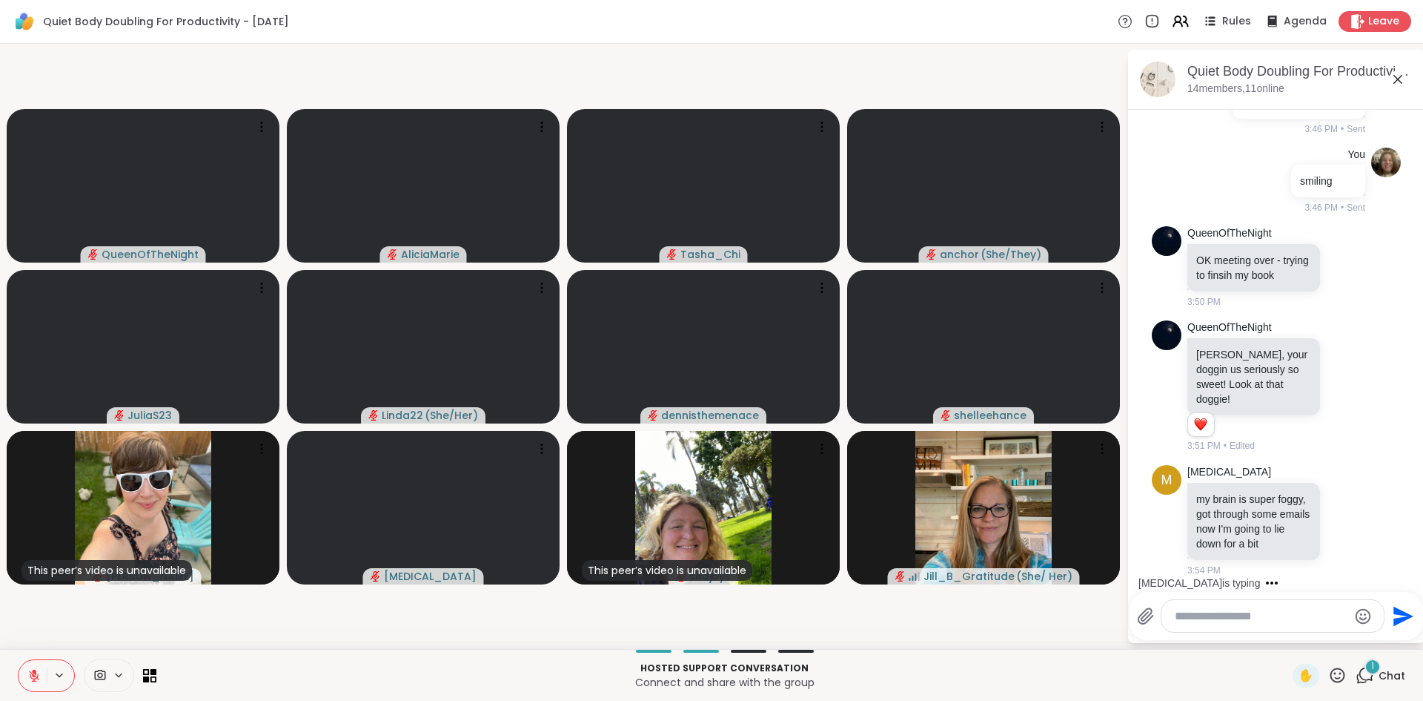
scroll to position [5187, 0]
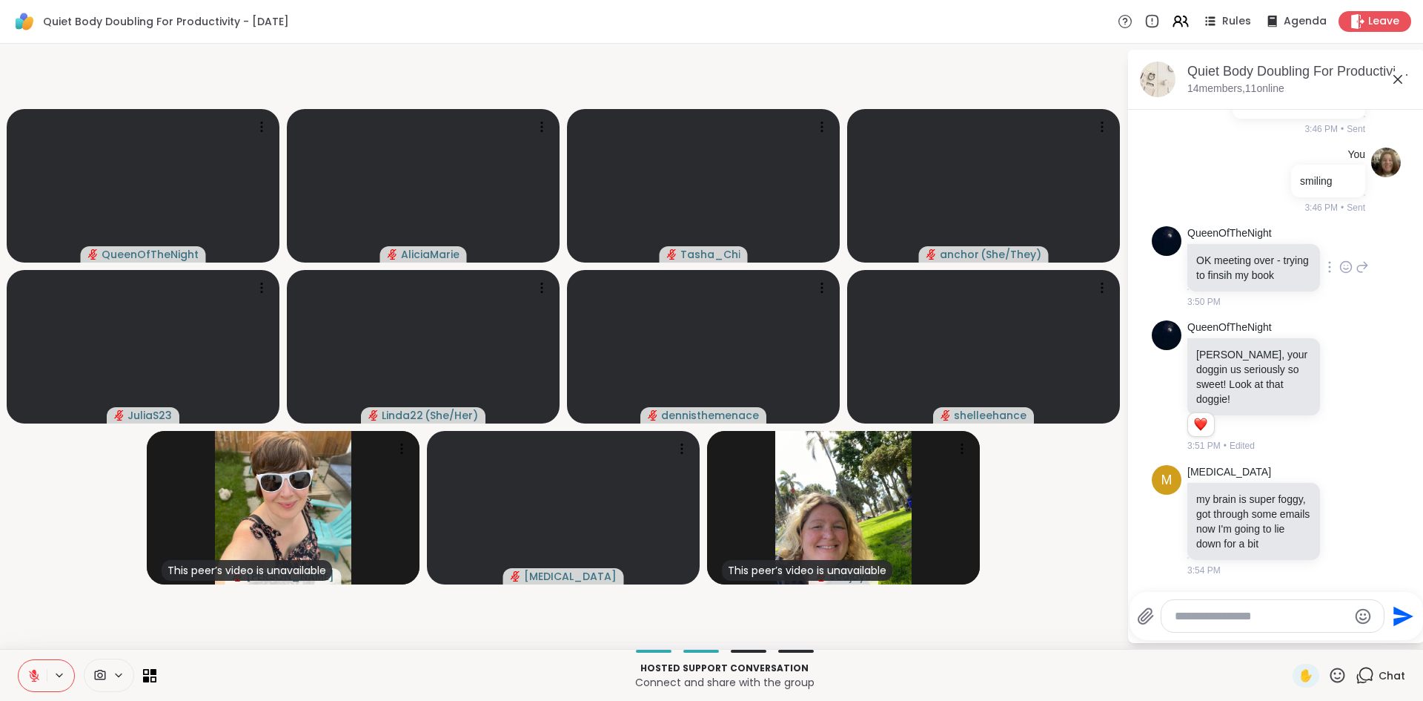
click at [1295, 253] on p "OK meeting over - trying to finsih my book" at bounding box center [1254, 268] width 115 height 30
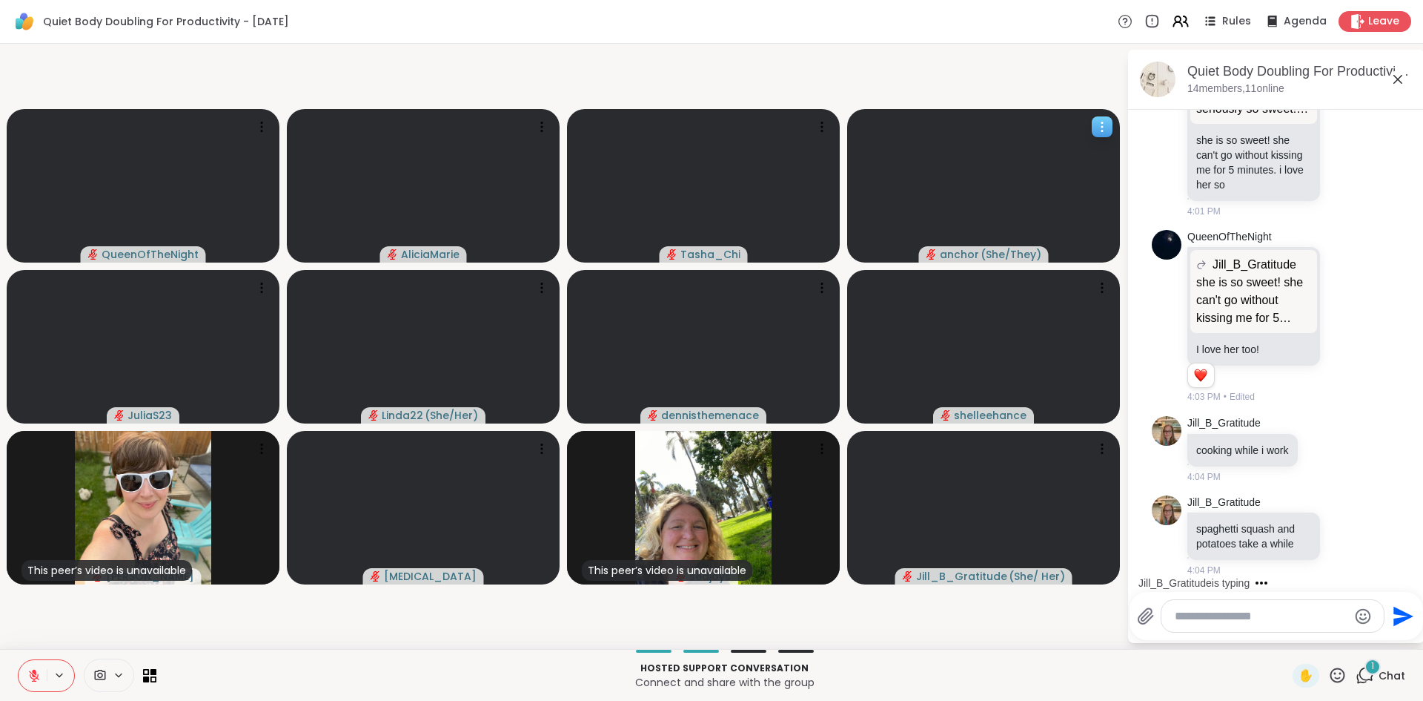
scroll to position [5966, 0]
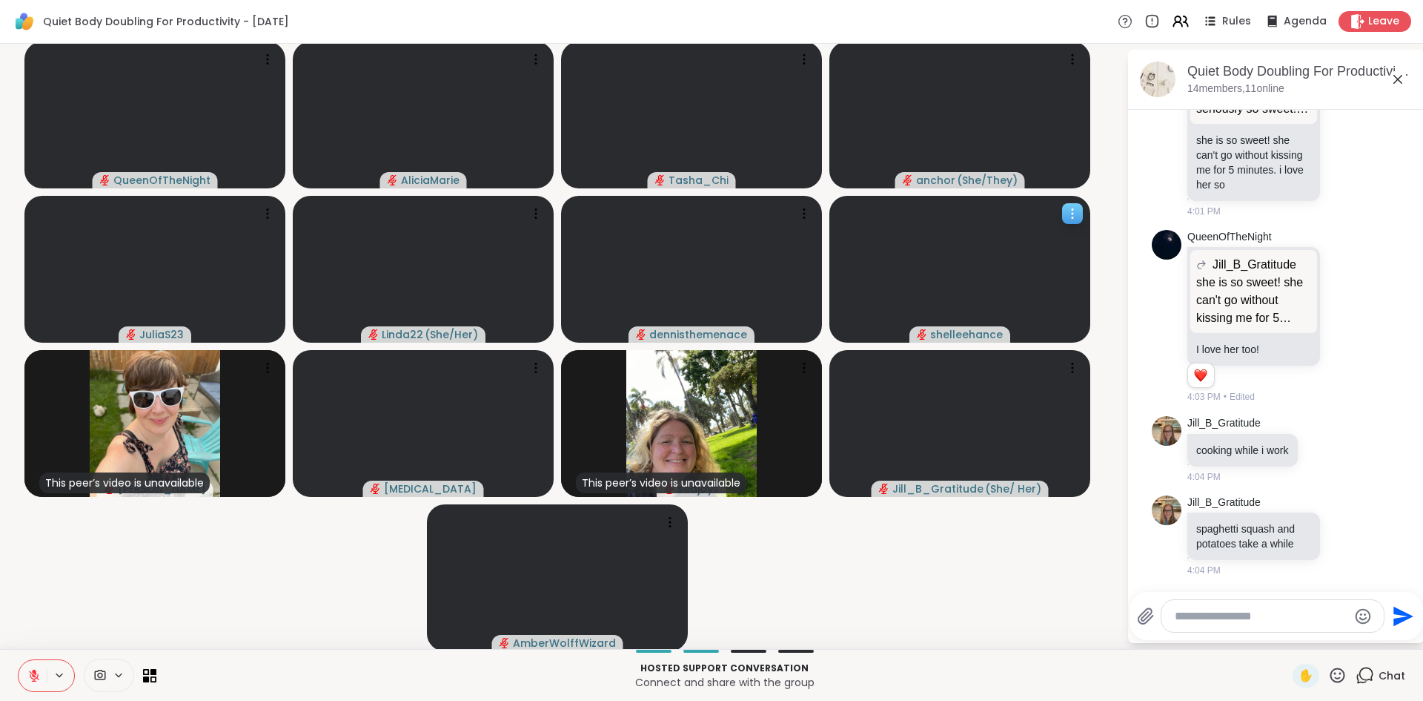
click at [1024, 240] on video at bounding box center [960, 269] width 261 height 147
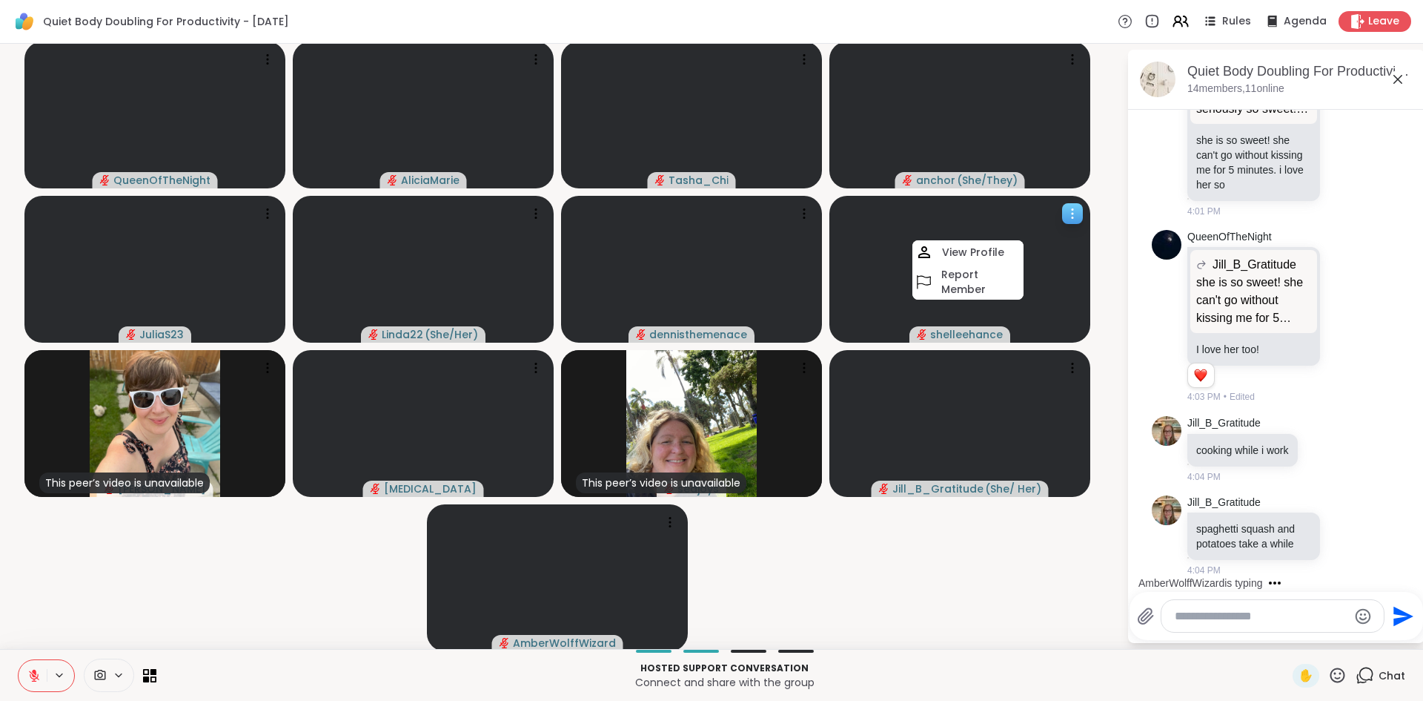
click at [1030, 256] on video at bounding box center [960, 269] width 261 height 147
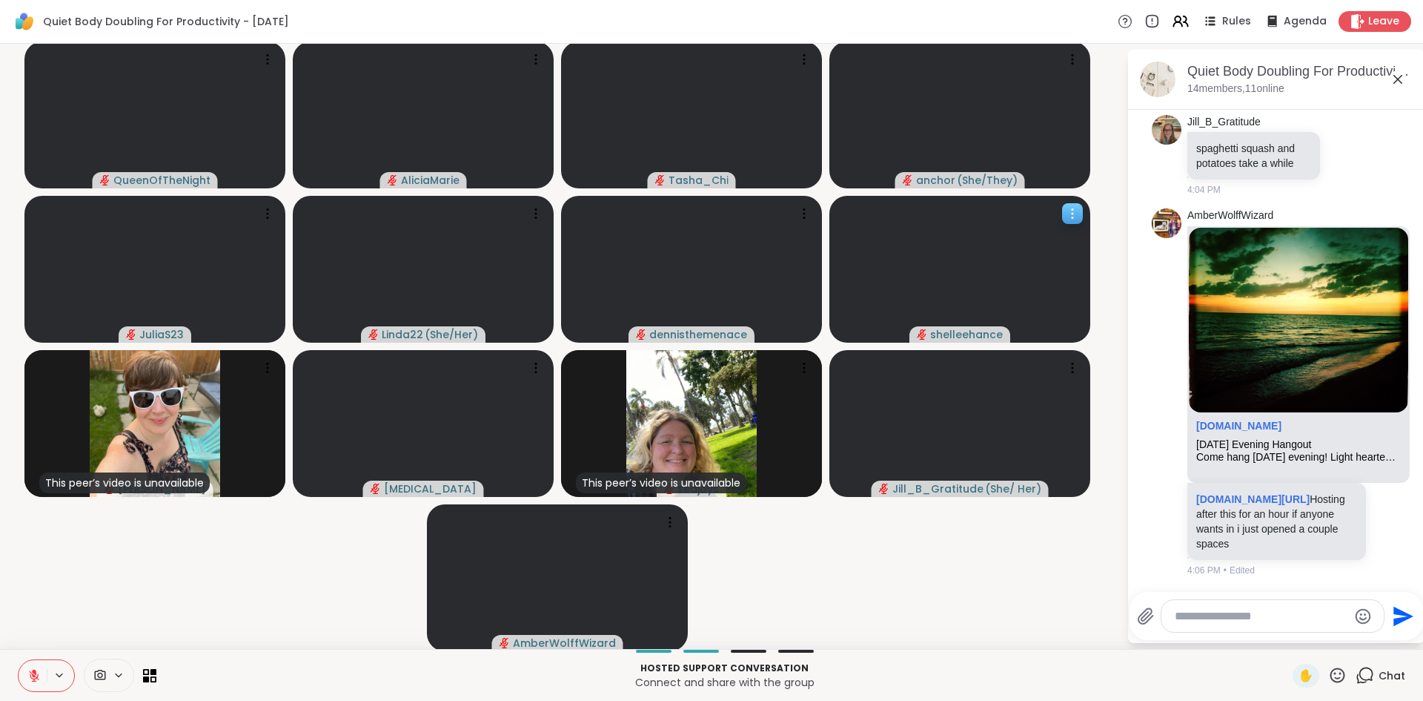
scroll to position [6218, 0]
click at [1030, 256] on video at bounding box center [960, 269] width 261 height 147
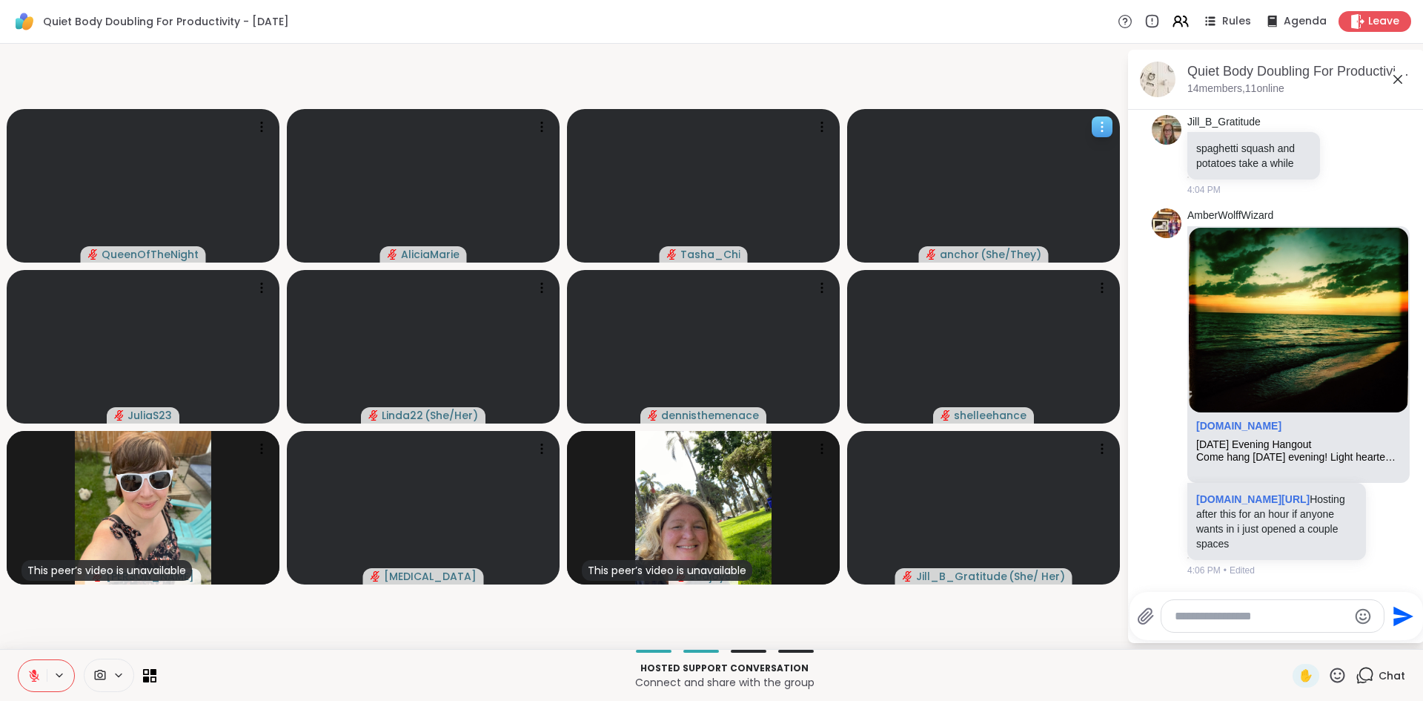
click at [1038, 257] on span "( She/They )" at bounding box center [1011, 254] width 61 height 15
click at [1395, 73] on icon at bounding box center [1398, 79] width 18 height 18
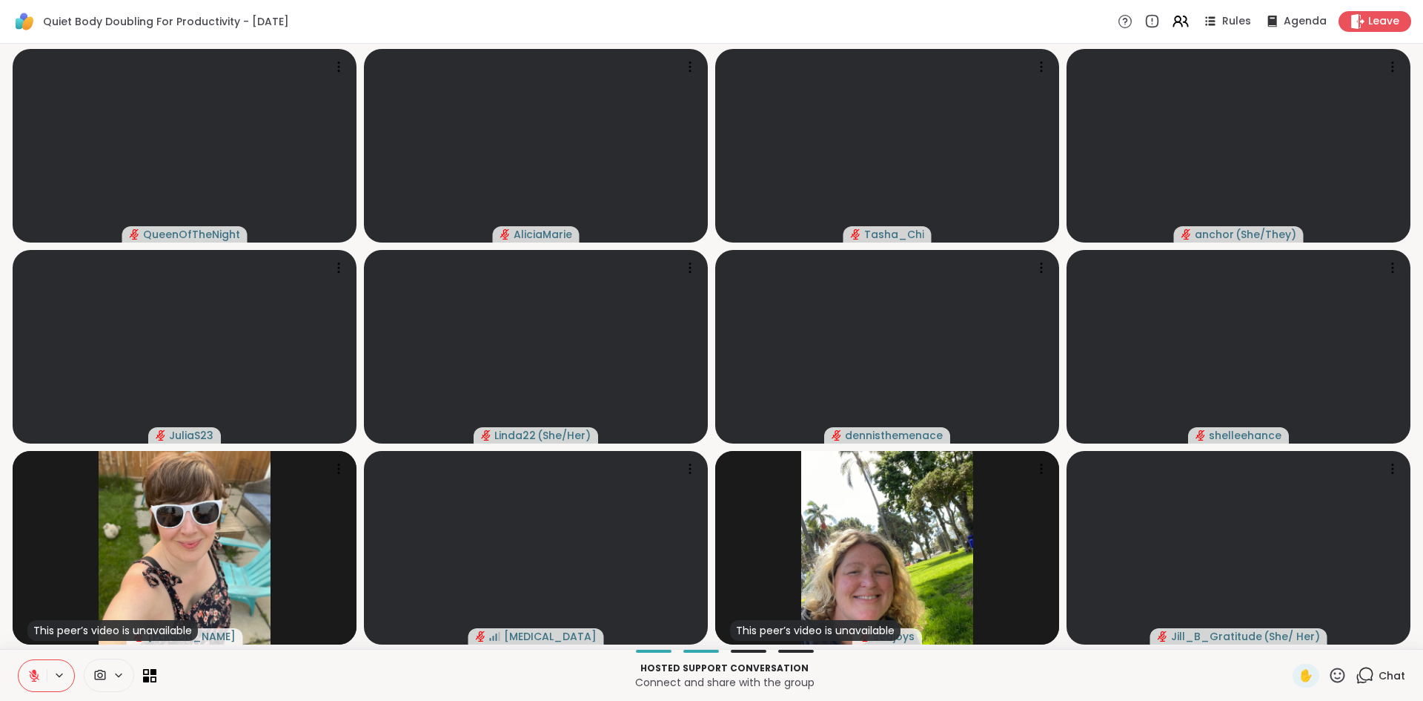
click at [1359, 675] on icon at bounding box center [1365, 675] width 19 height 19
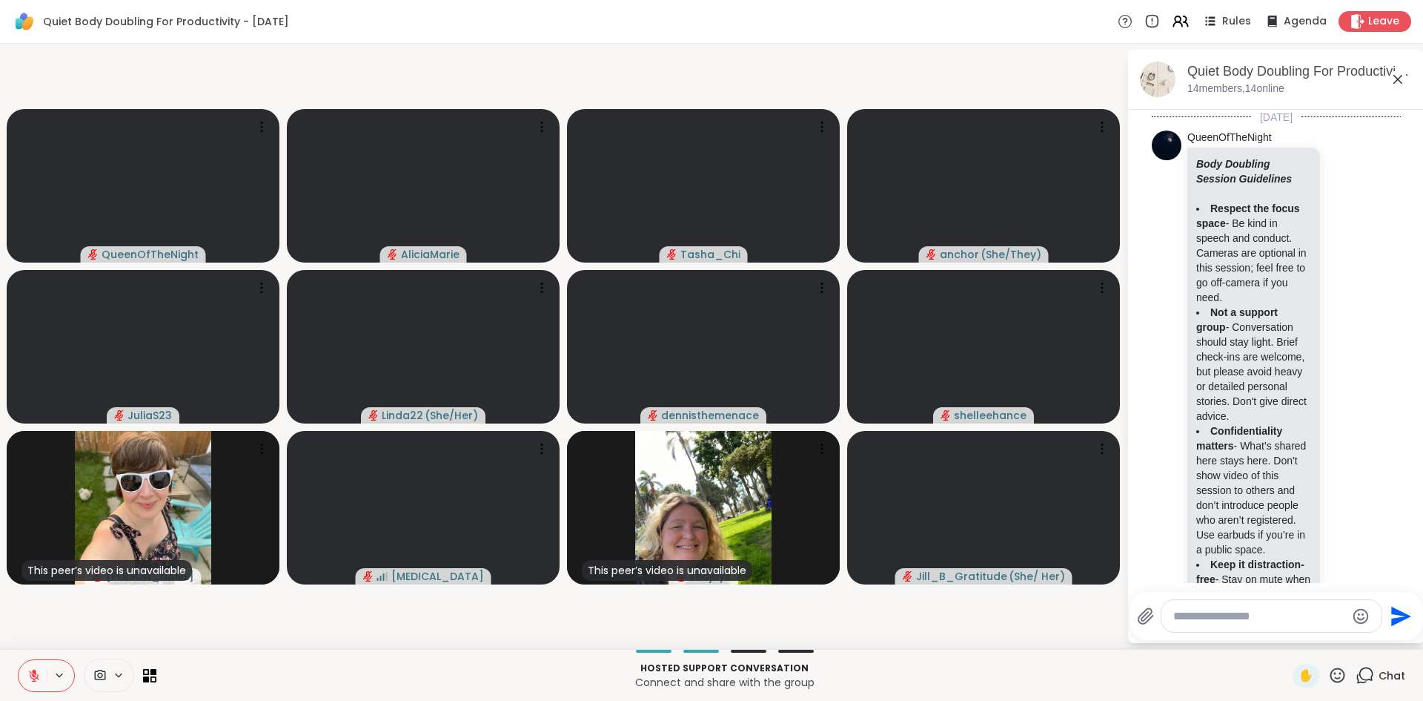
scroll to position [6382, 0]
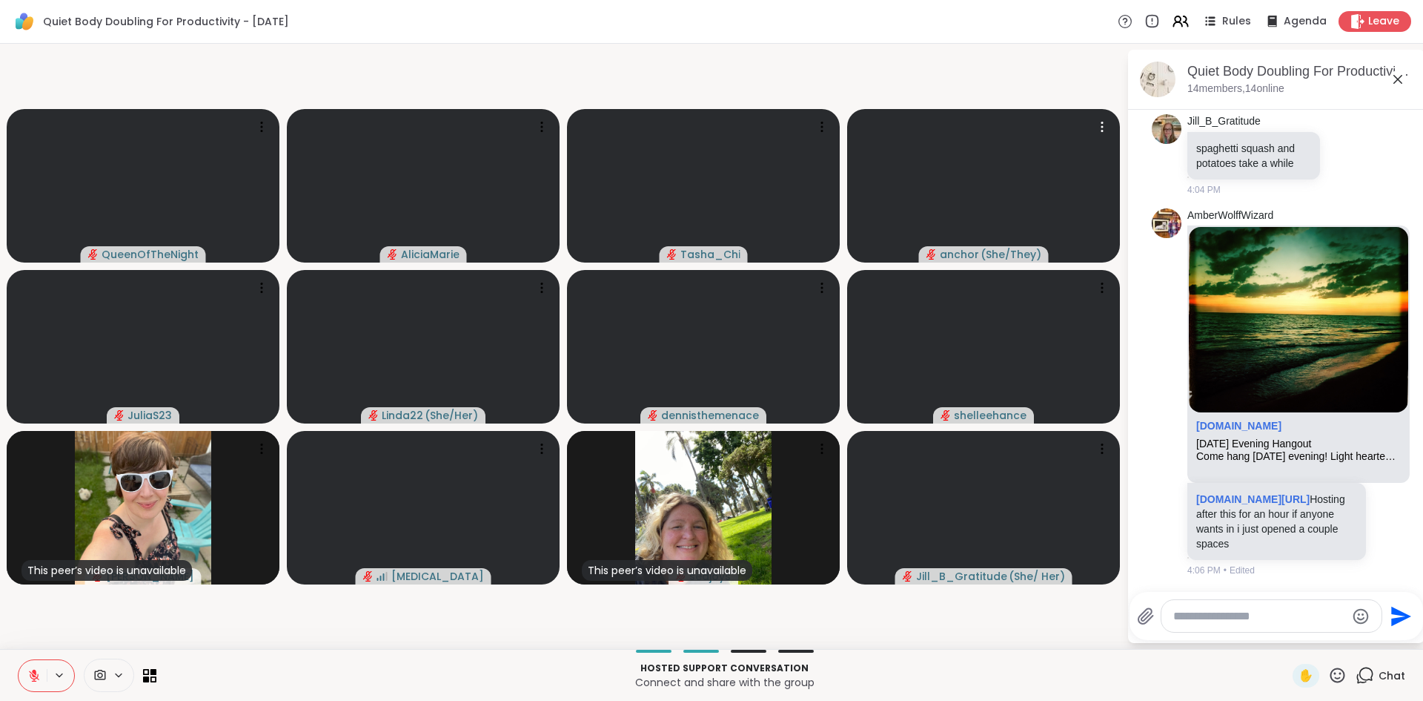
click at [1095, 658] on div "Hosted support conversation Connect and share with the group" at bounding box center [724, 674] width 1119 height 33
click at [1375, 30] on div "Leave" at bounding box center [1375, 20] width 76 height 21
click at [914, 298] on video at bounding box center [983, 346] width 273 height 153
click at [1396, 20] on div "Leave" at bounding box center [1375, 20] width 76 height 21
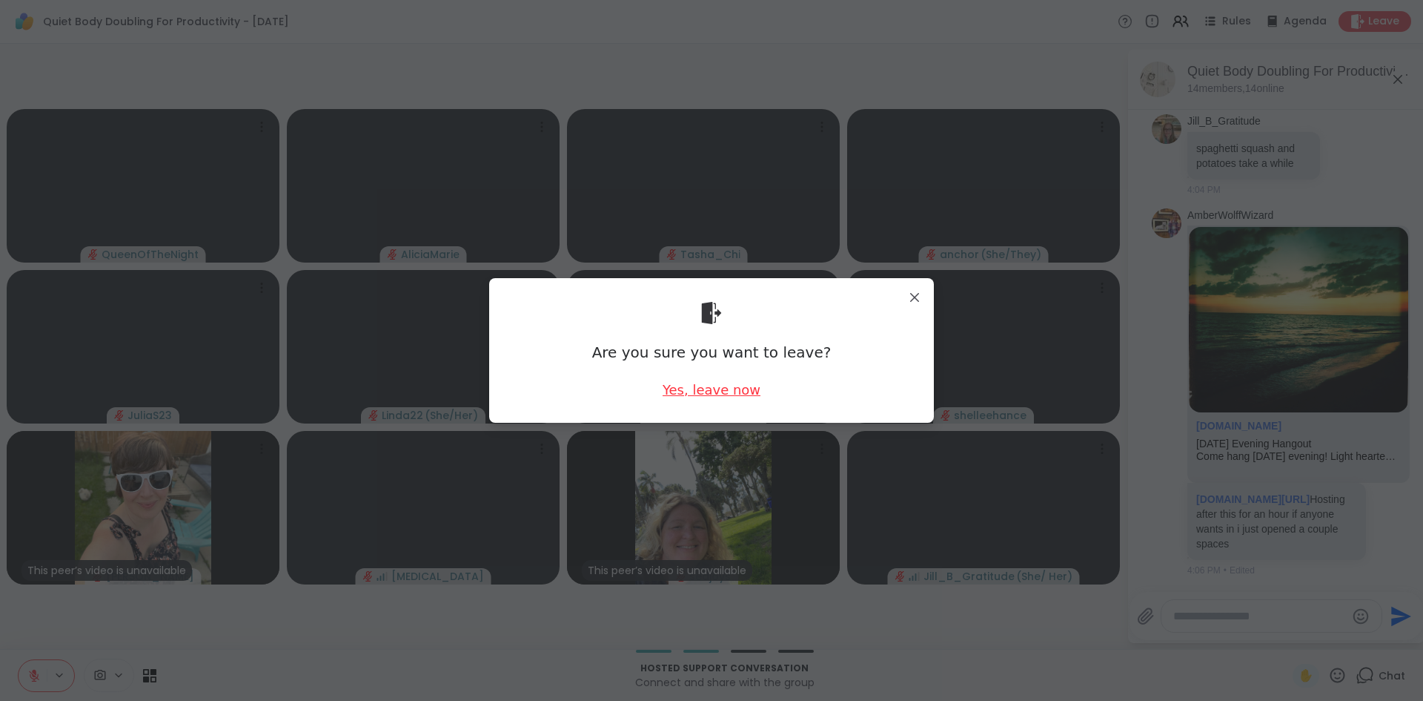
click at [729, 394] on div "Yes, leave now" at bounding box center [712, 389] width 98 height 19
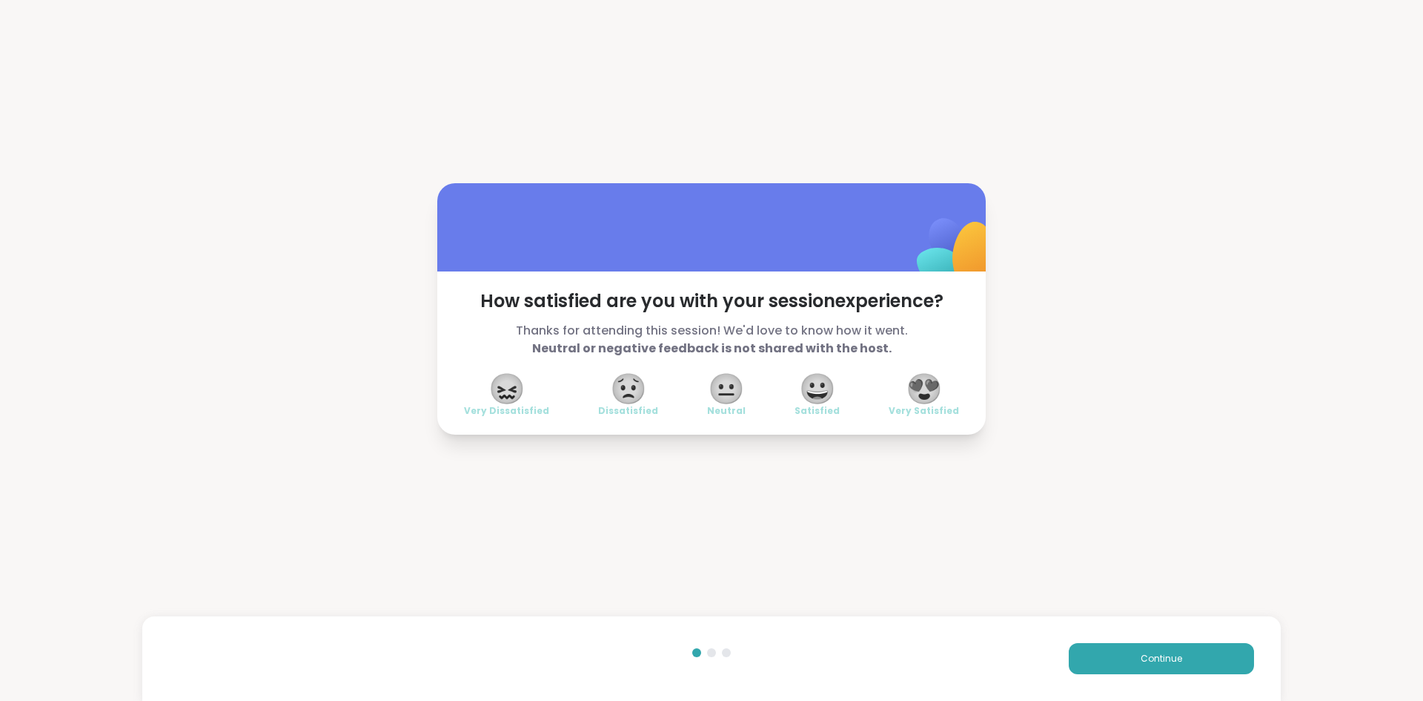
click at [954, 381] on div "How satisfied are you with your session experience? Thanks for attending this s…" at bounding box center [711, 352] width 549 height 163
click at [934, 398] on span "😍" at bounding box center [924, 388] width 37 height 27
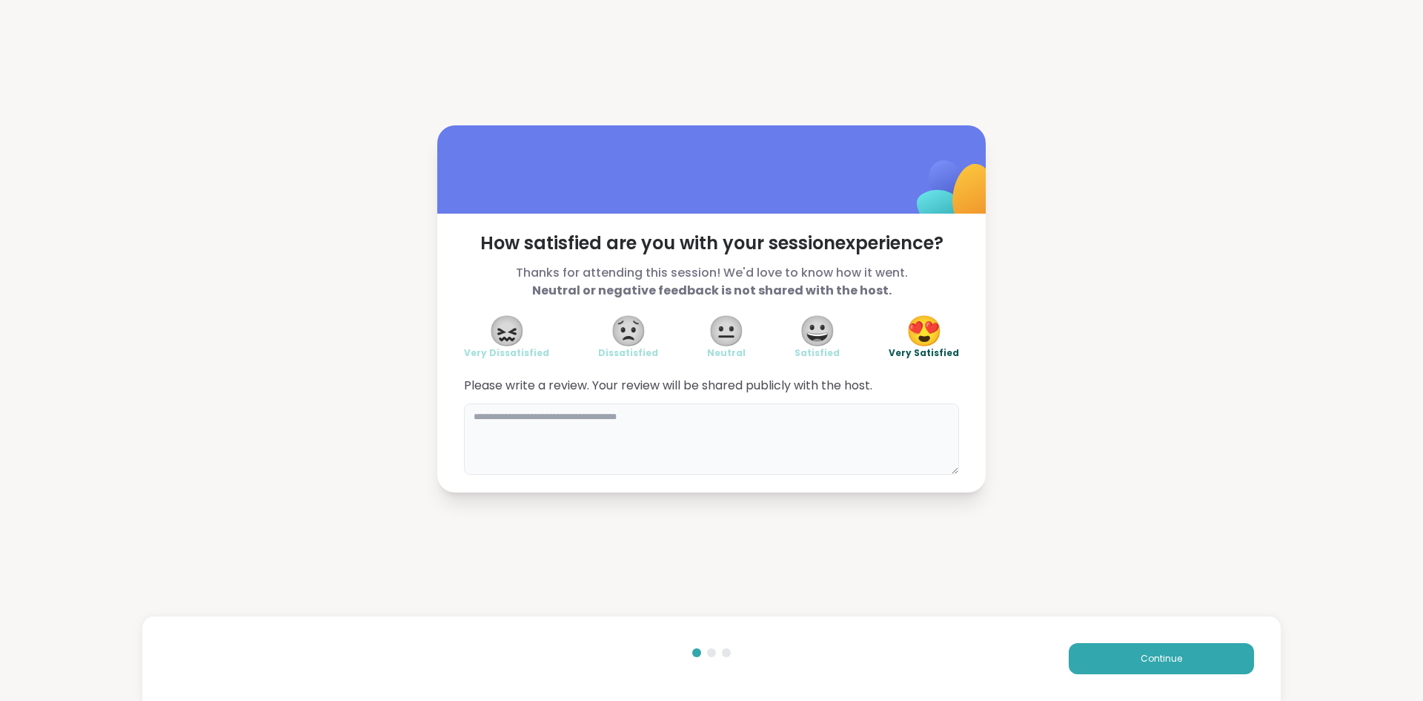
click at [783, 427] on textarea at bounding box center [711, 438] width 495 height 71
click at [783, 427] on textarea "*****" at bounding box center [711, 438] width 495 height 71
type textarea "**********"
click at [1151, 655] on span "Continue" at bounding box center [1162, 658] width 42 height 13
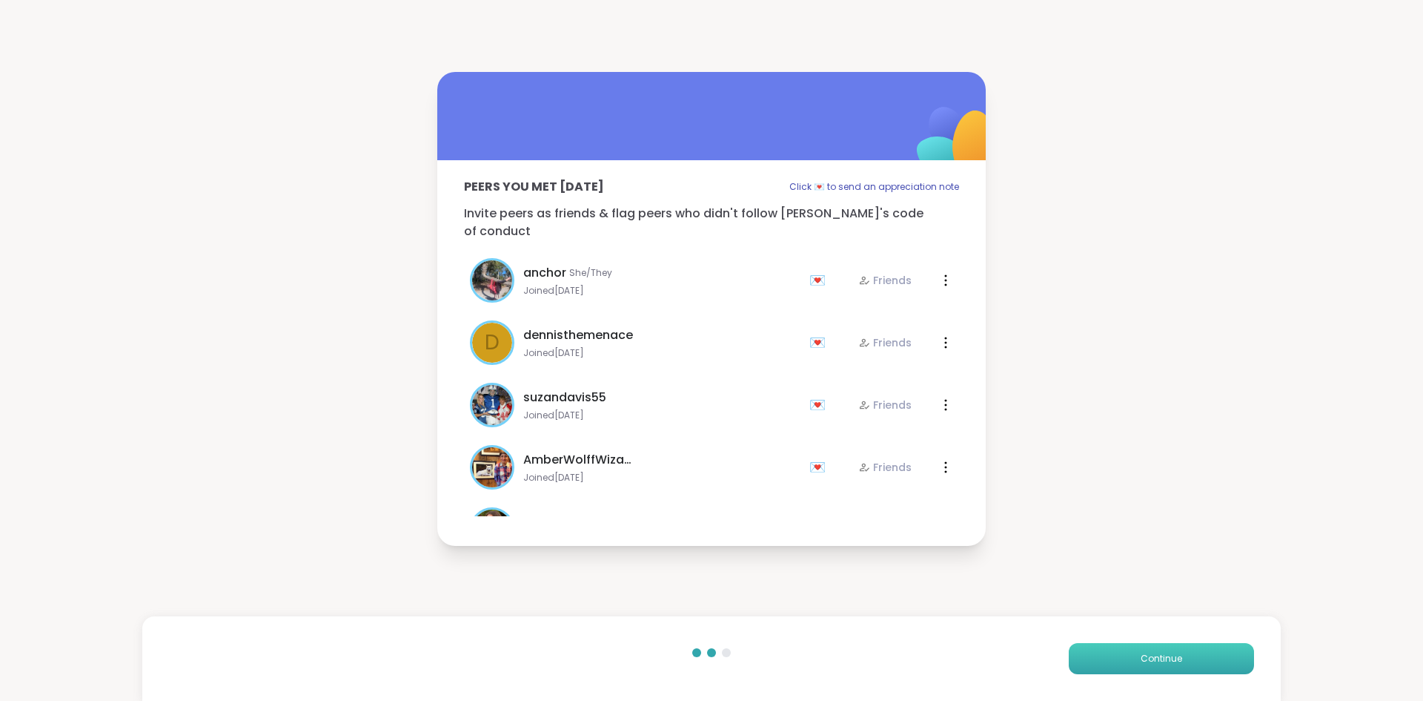
click at [1172, 670] on button "Continue" at bounding box center [1161, 658] width 185 height 31
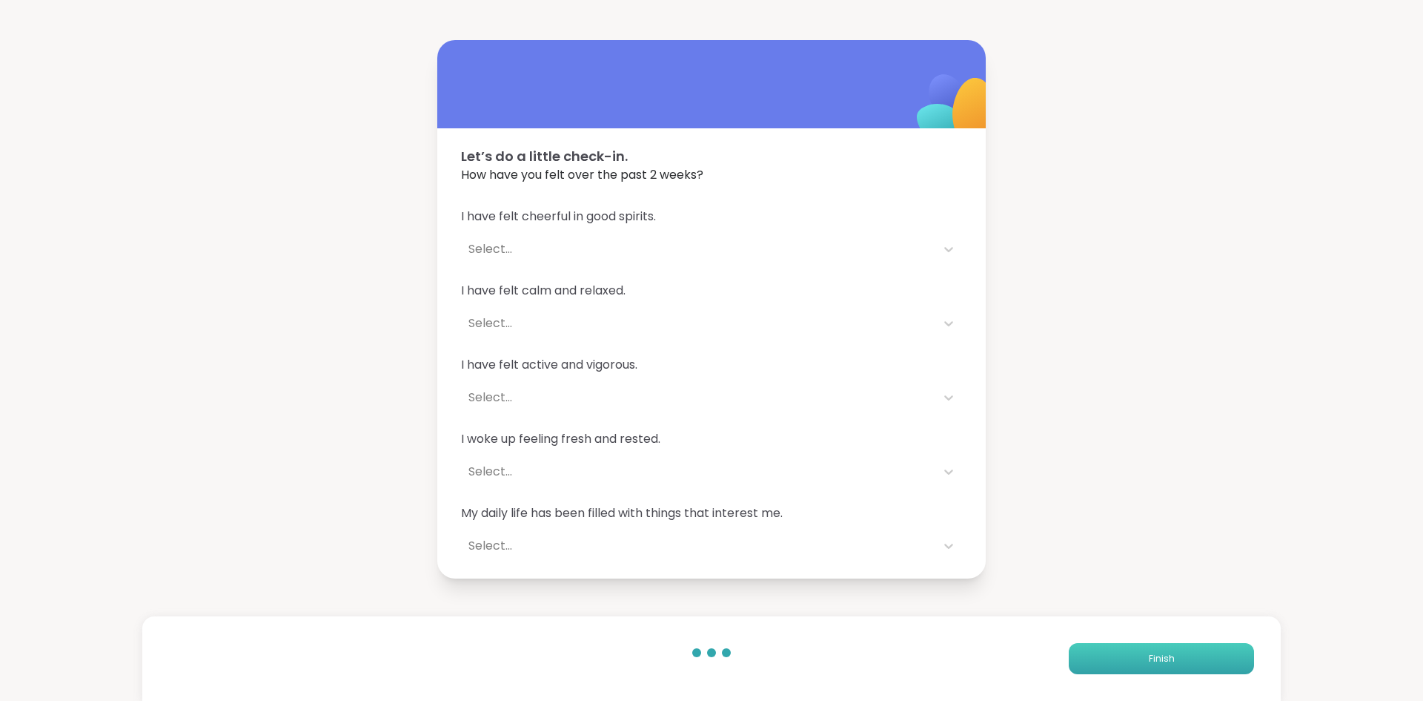
click at [1168, 666] on button "Finish" at bounding box center [1161, 658] width 185 height 31
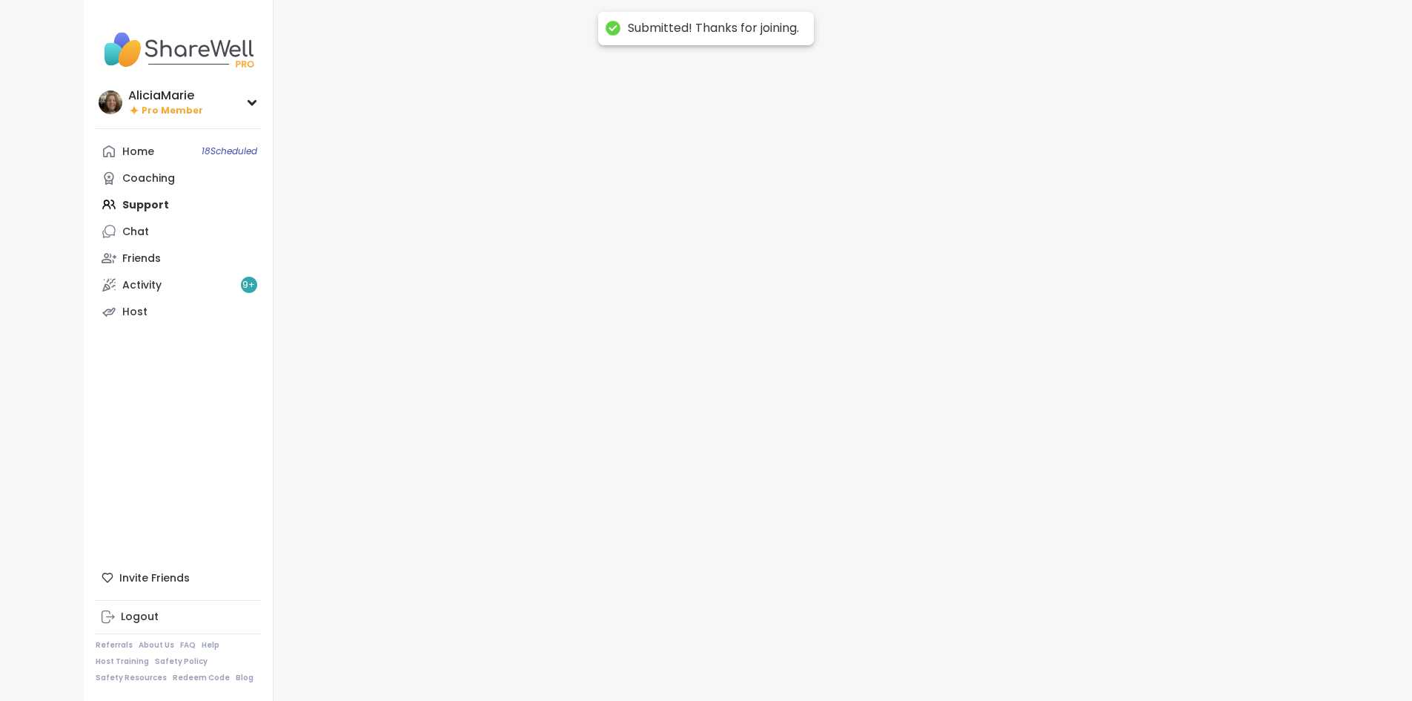
click at [1165, 665] on div at bounding box center [802, 350] width 1056 height 701
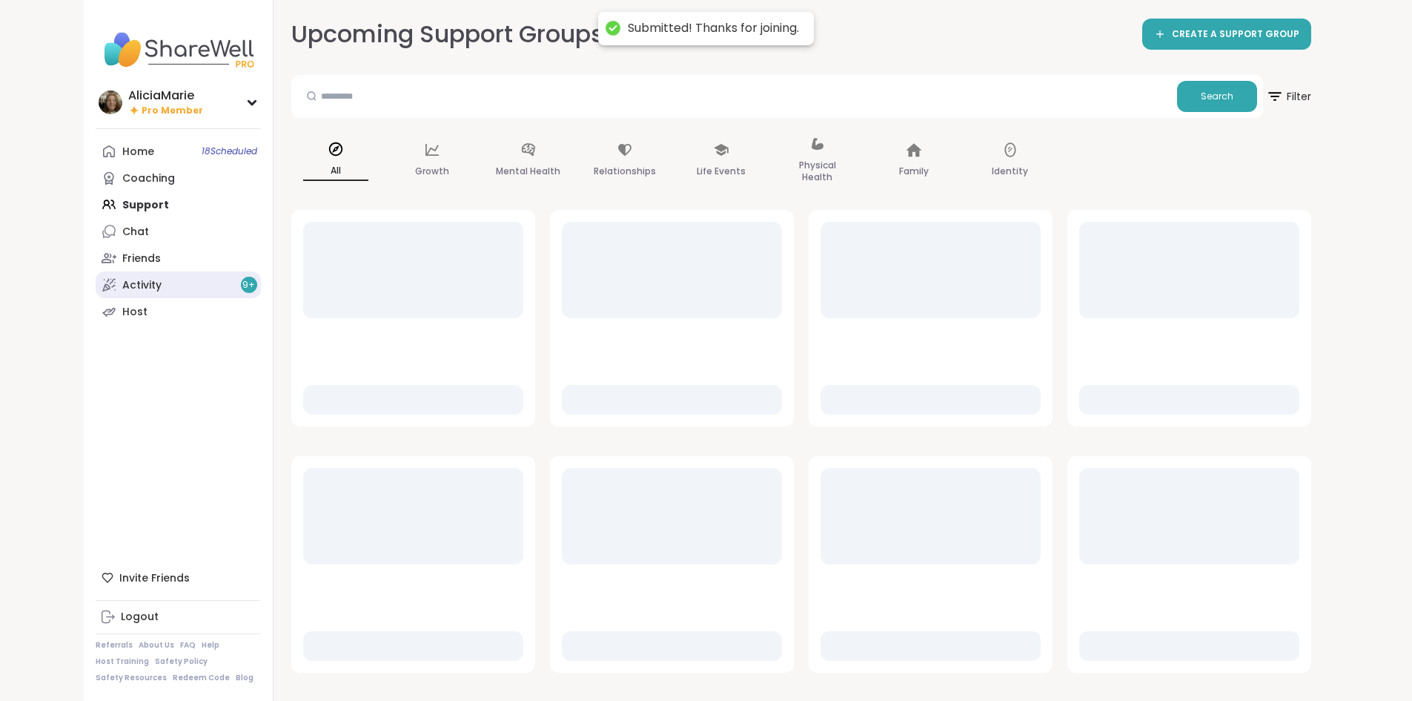
click at [96, 272] on link "Activity 9 +" at bounding box center [178, 284] width 165 height 27
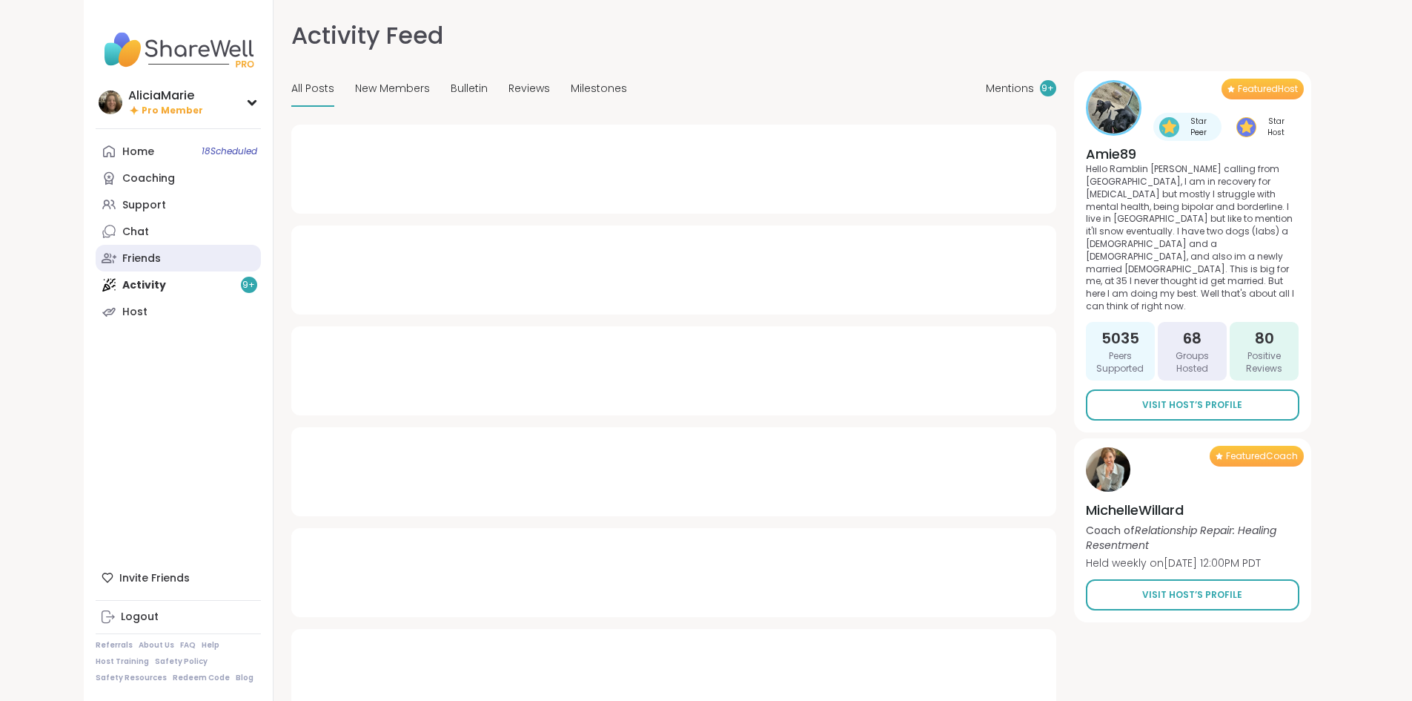
type textarea "*"
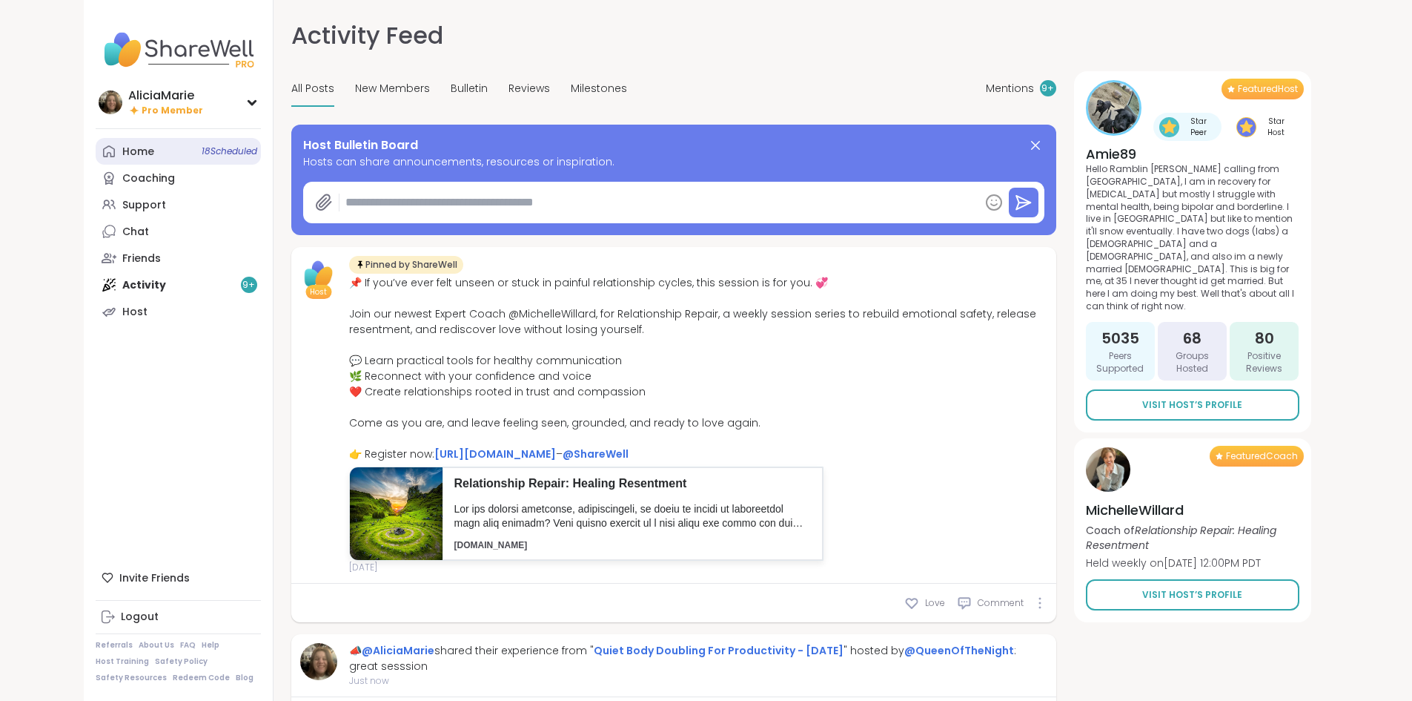
click at [96, 148] on link "Home 18 Scheduled" at bounding box center [178, 151] width 165 height 27
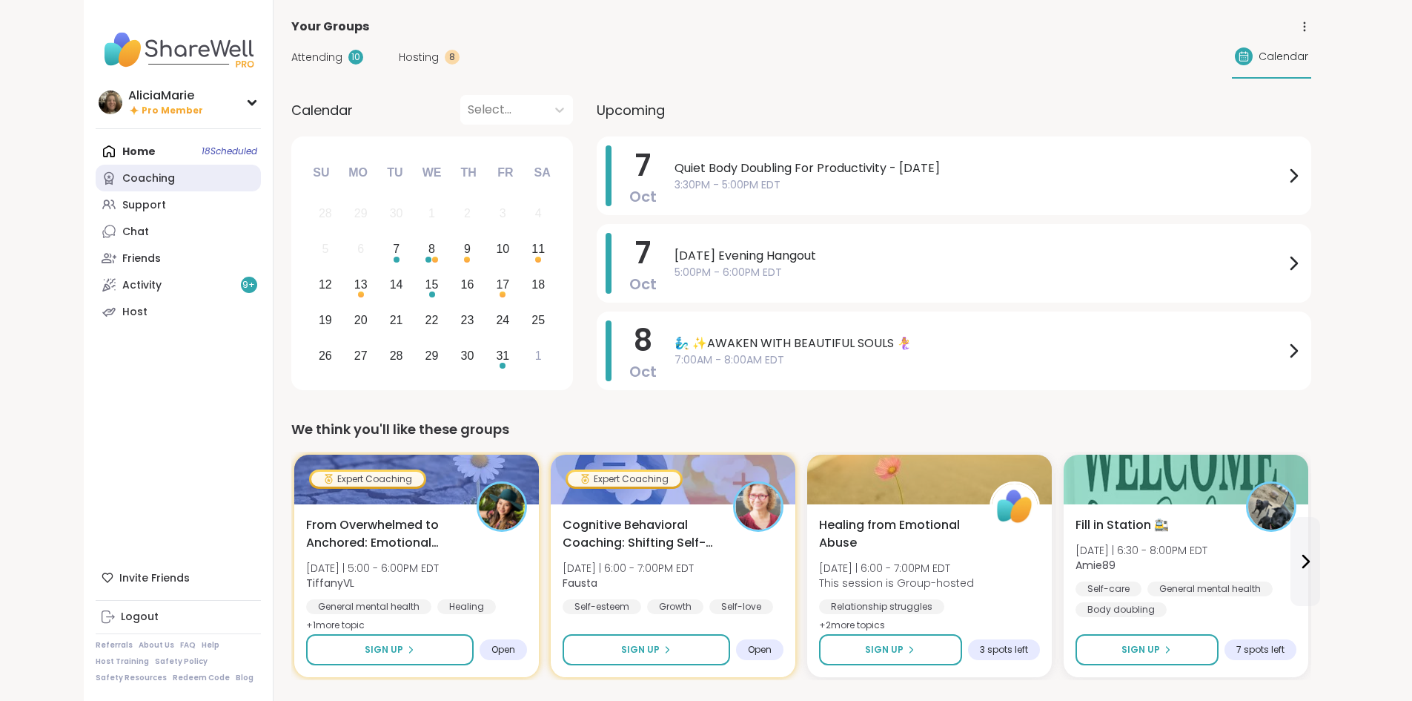
click at [99, 177] on link "Coaching" at bounding box center [178, 178] width 165 height 27
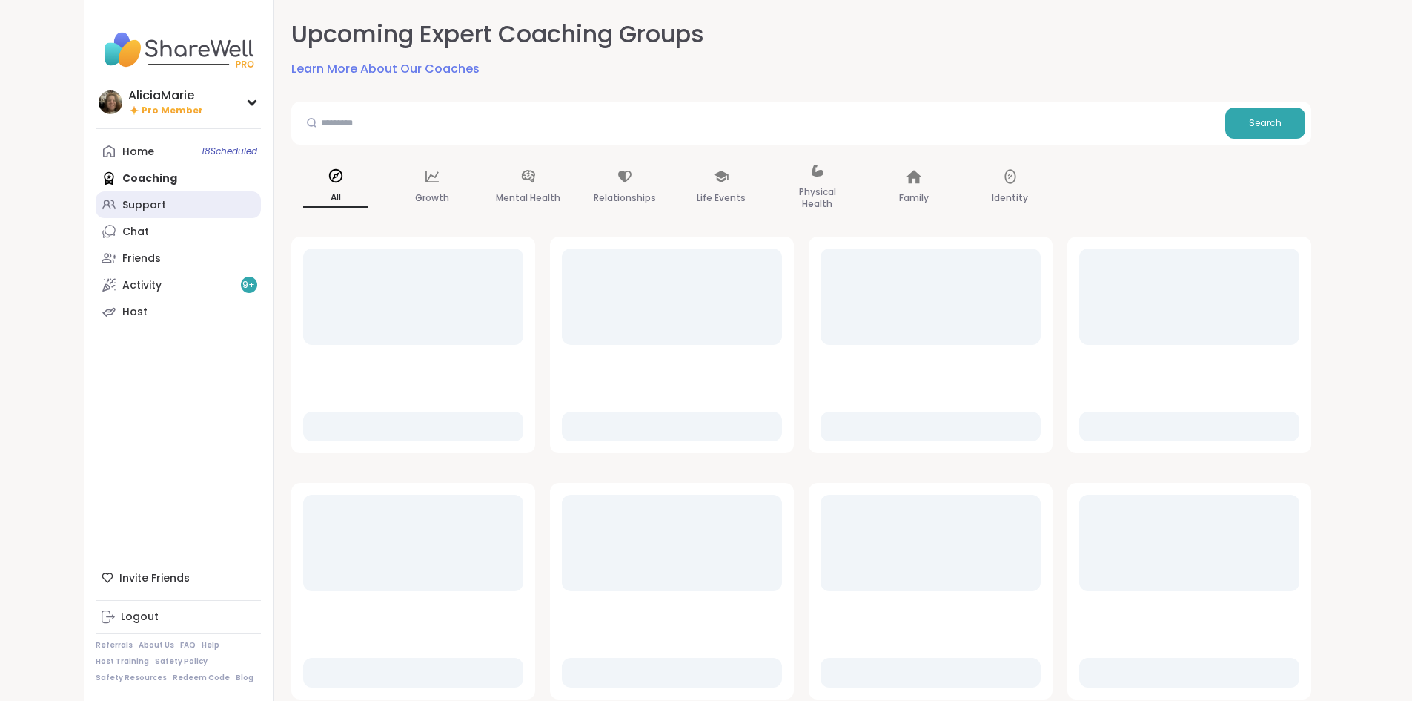
click at [105, 199] on link "Support" at bounding box center [178, 204] width 165 height 27
